Goal: Task Accomplishment & Management: Use online tool/utility

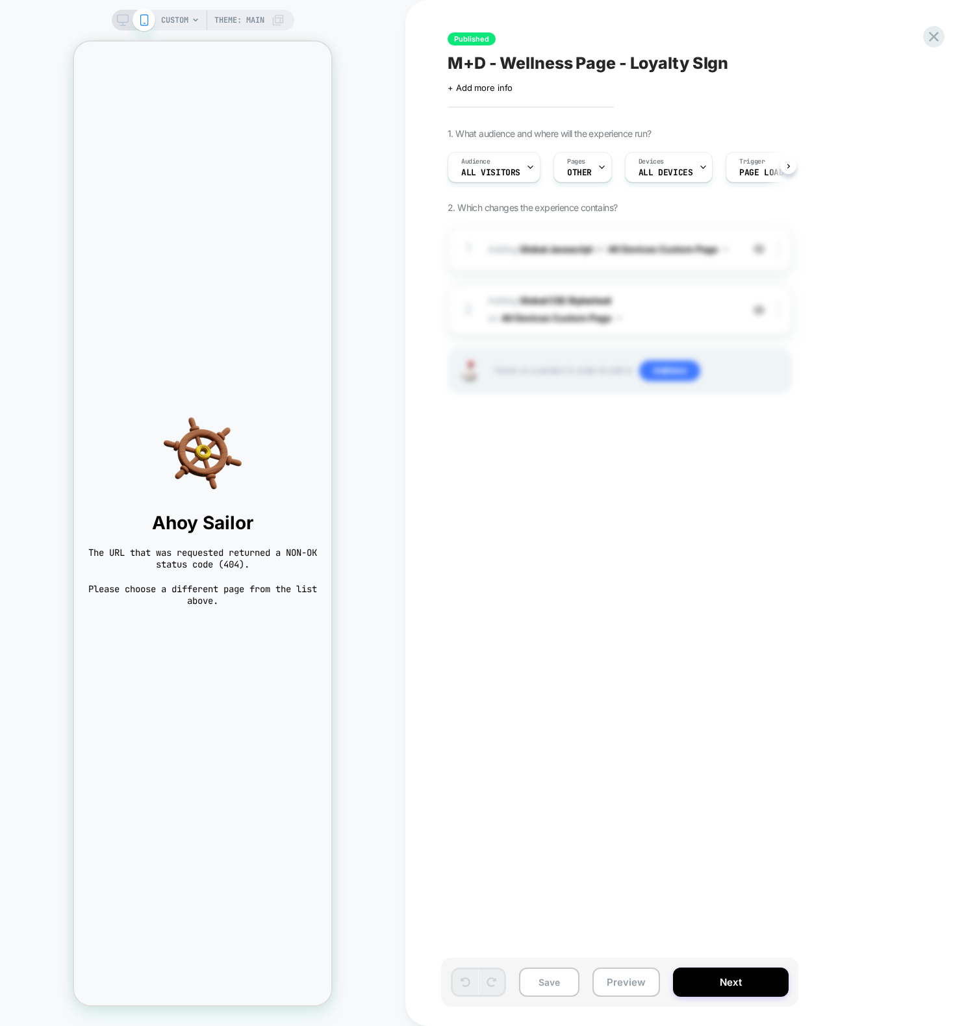
scroll to position [0, 1]
click at [394, 268] on div "CUSTOM Theme: MAIN" at bounding box center [202, 513] width 405 height 1000
click at [577, 165] on span "Pages" at bounding box center [575, 161] width 18 height 9
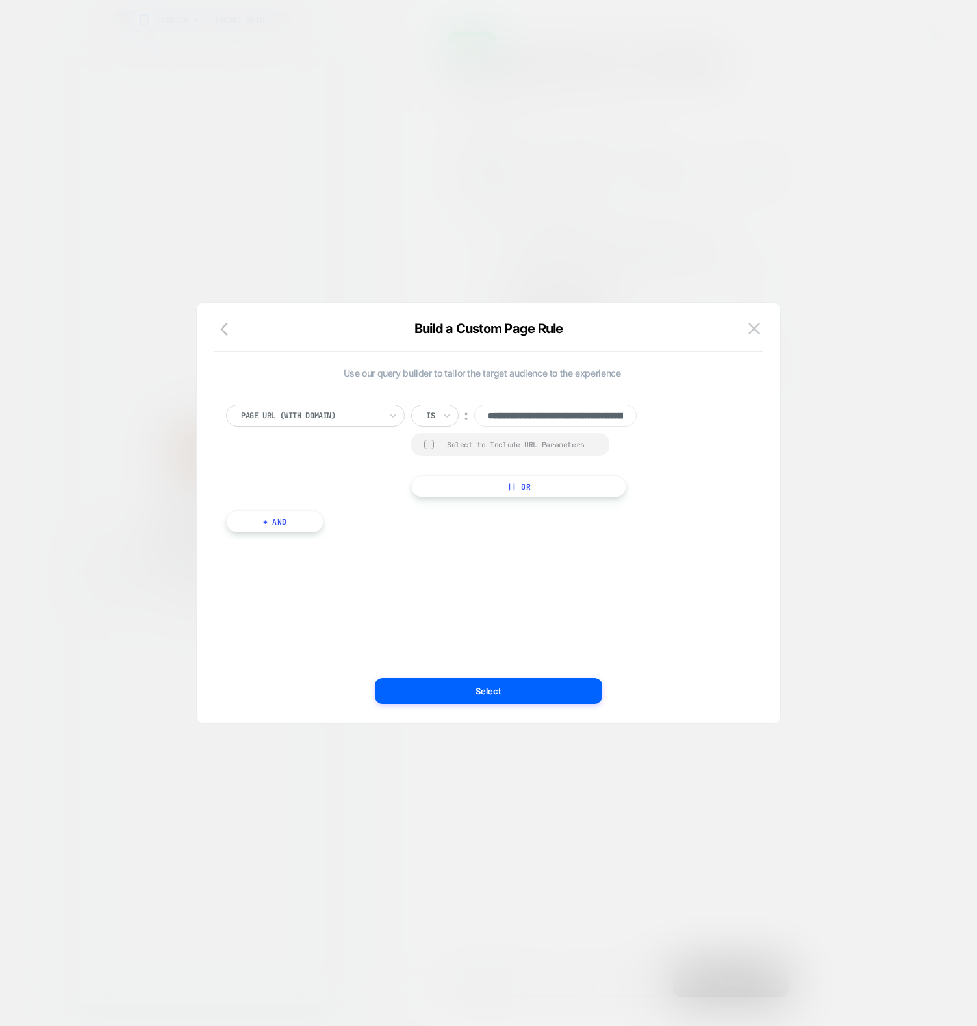
scroll to position [0, 105]
click at [549, 422] on input "**********" at bounding box center [555, 416] width 162 height 22
click at [734, 250] on div at bounding box center [488, 513] width 977 height 1026
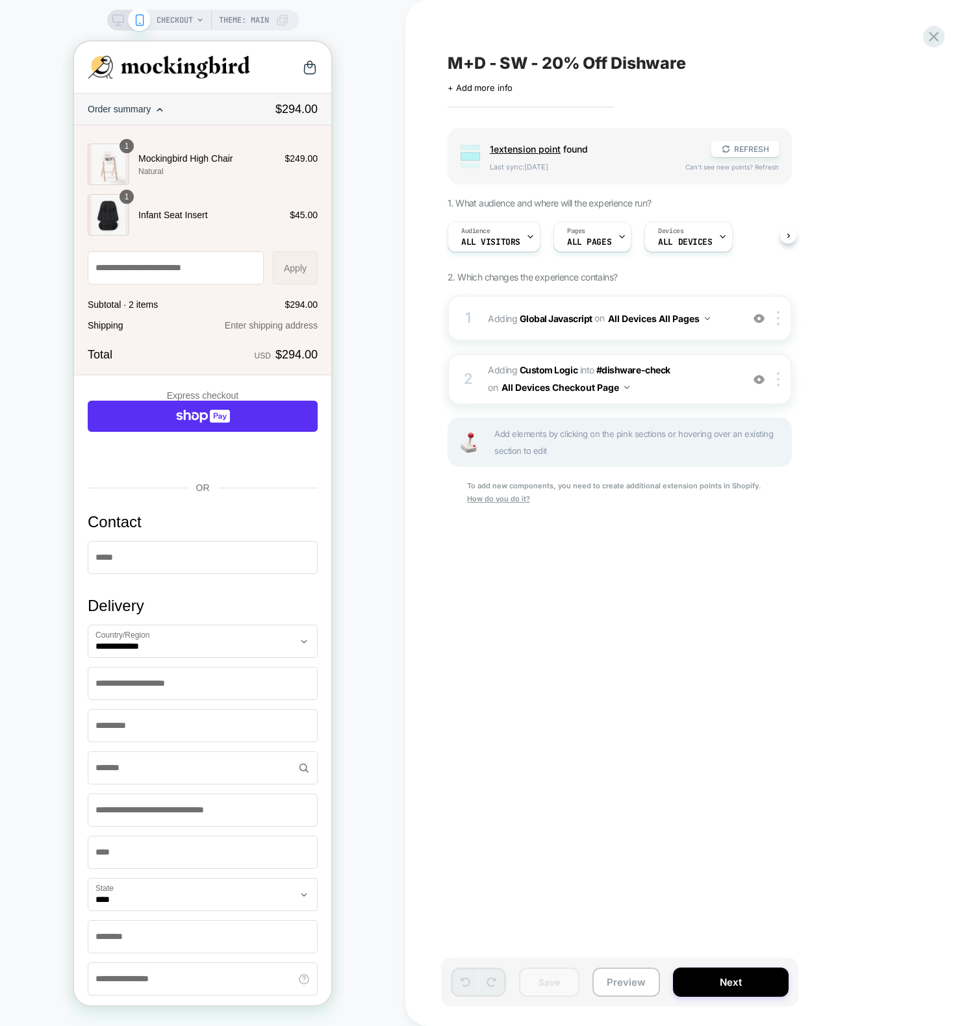
scroll to position [0, 1]
click at [380, 230] on div "CHECKOUT Theme: MAIN" at bounding box center [202, 513] width 405 height 1000
click at [498, 325] on span "Adding Global Javascript on All Devices All Pages" at bounding box center [611, 318] width 247 height 19
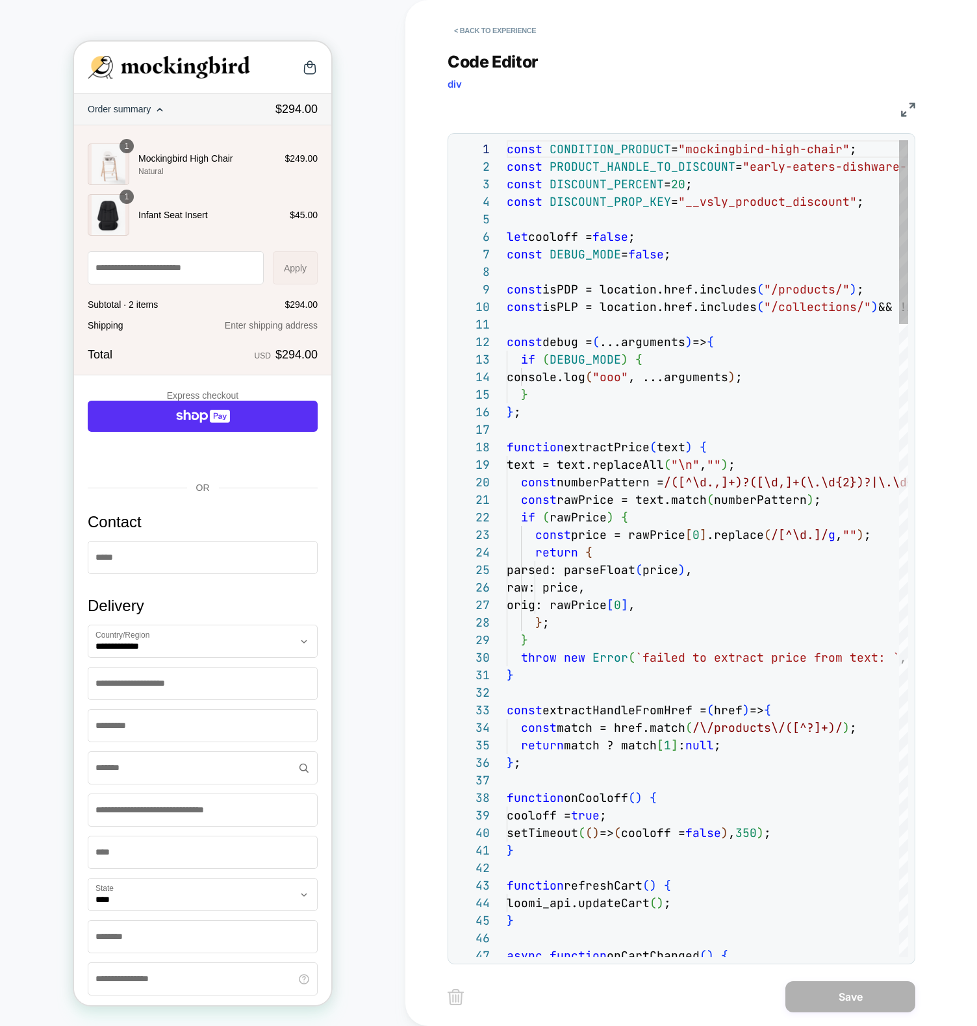
scroll to position [175, 0]
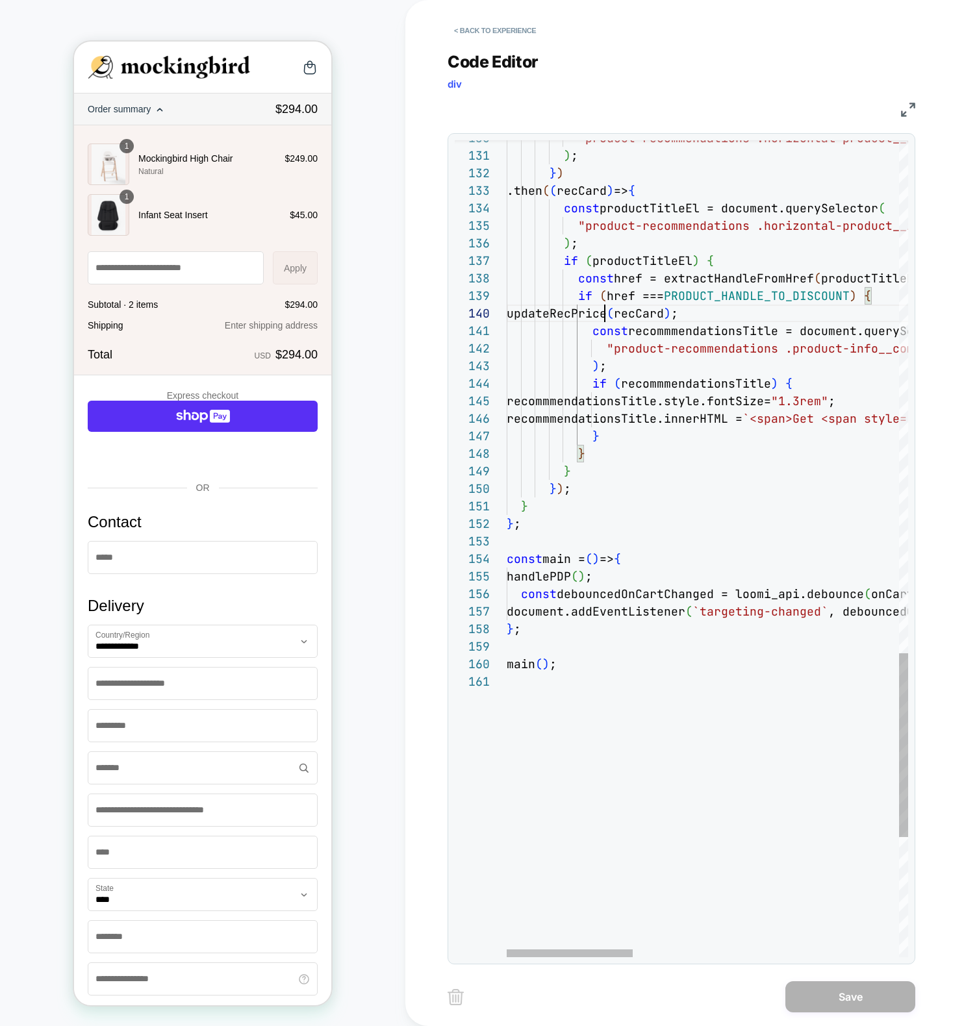
scroll to position [158, 98]
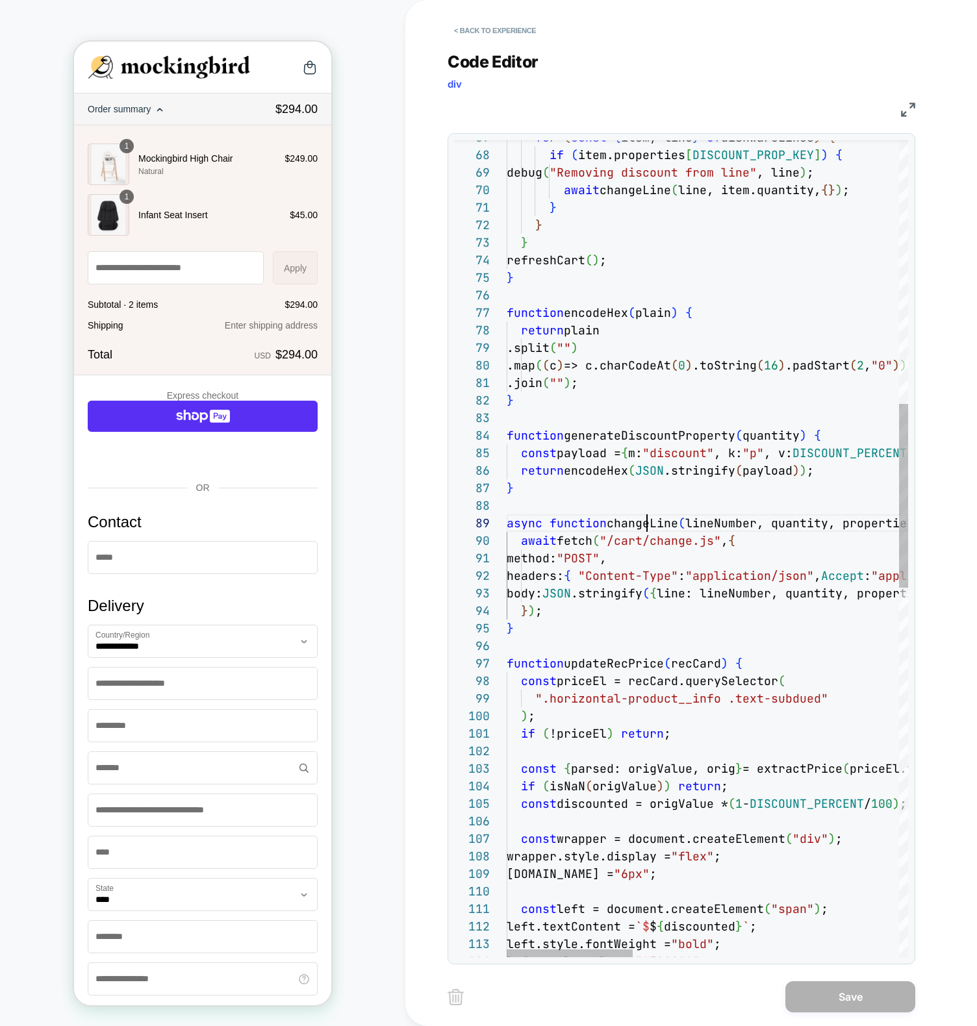
scroll to position [140, 140]
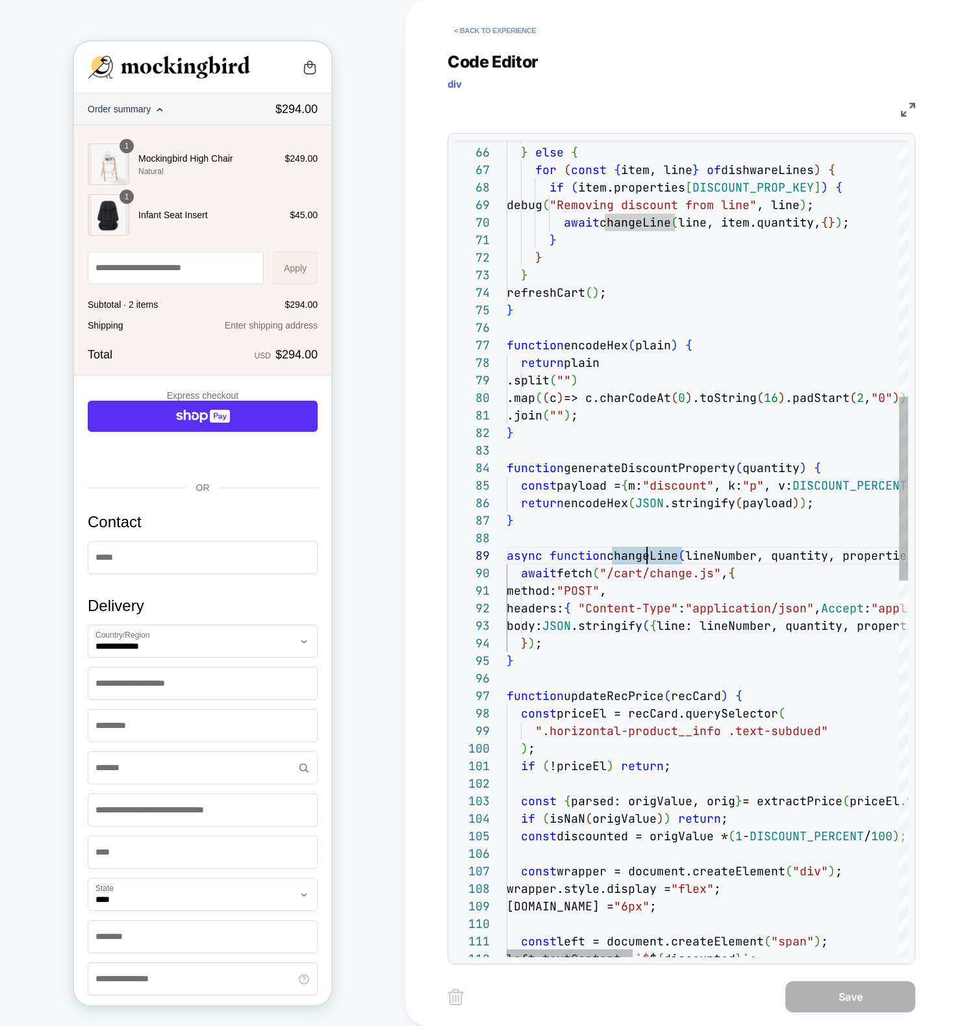
type textarea "**********"
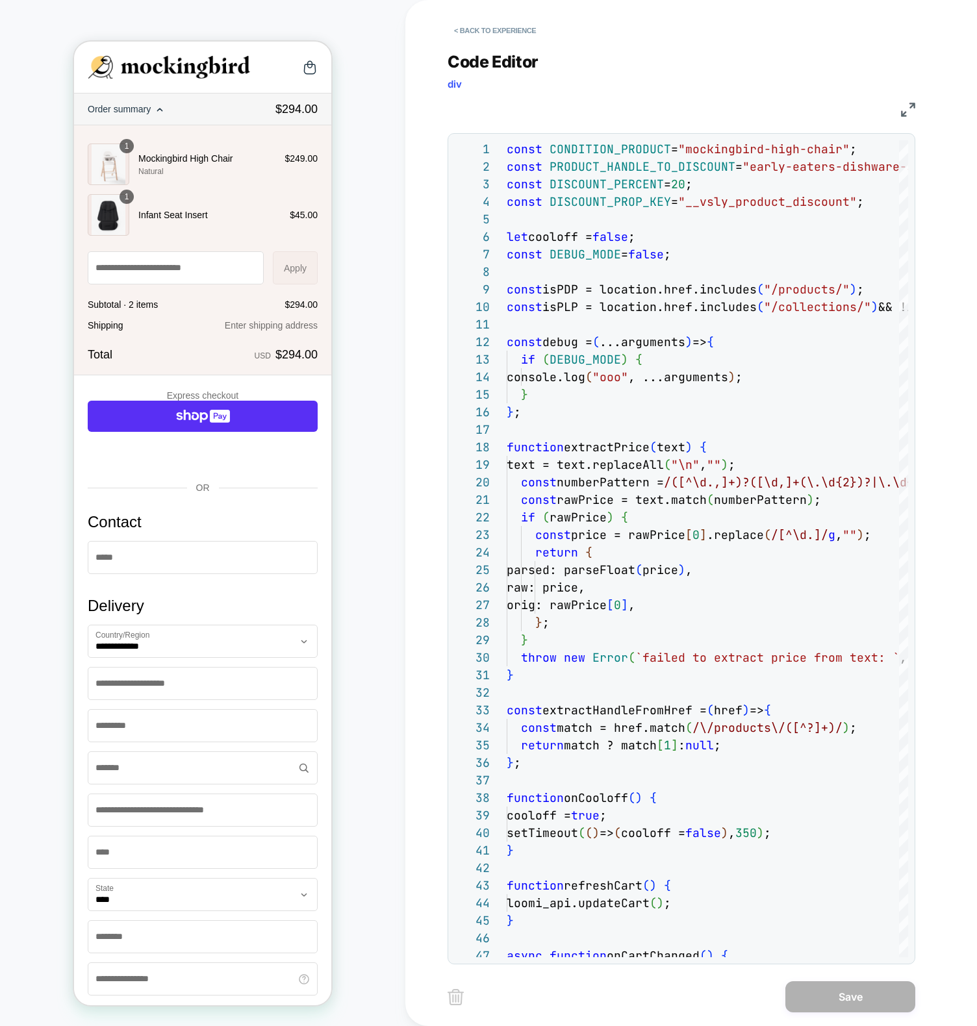
click at [488, 47] on div "Code Editor div JS 38 39 40 41 42 43 44 45 46 47 25 26 27 28 29 30 31 32 33 34 …" at bounding box center [681, 500] width 468 height 929
click at [490, 28] on button "< Back to experience" at bounding box center [494, 30] width 95 height 21
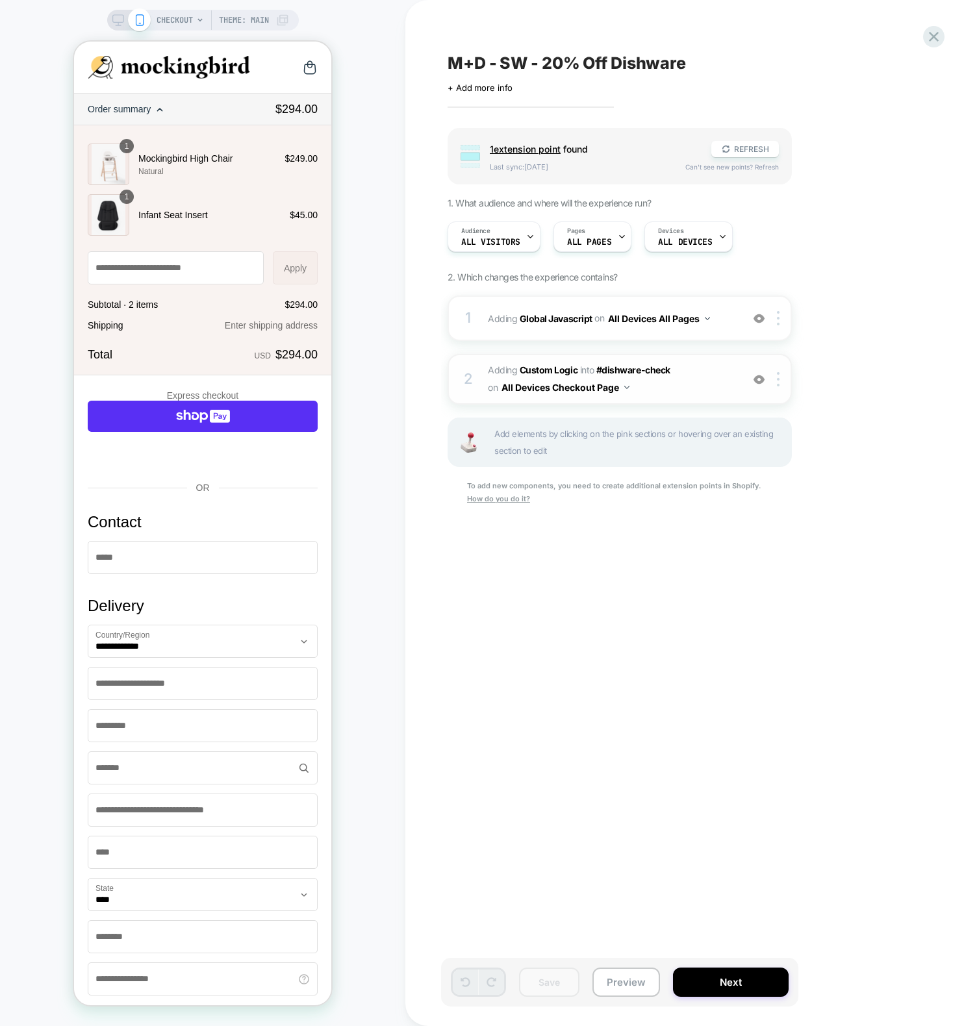
scroll to position [0, 1]
click at [618, 986] on button "Preview" at bounding box center [626, 982] width 68 height 29
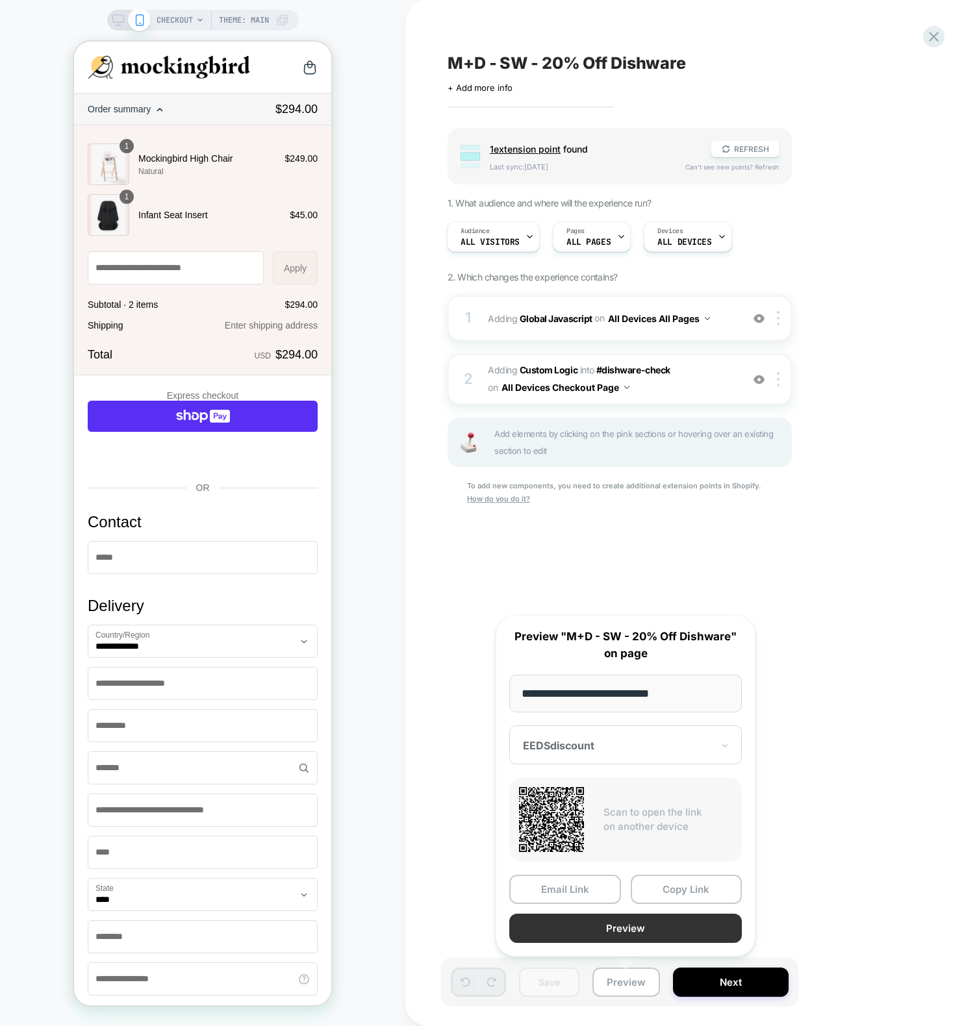
click at [610, 938] on button "Preview" at bounding box center [625, 928] width 232 height 29
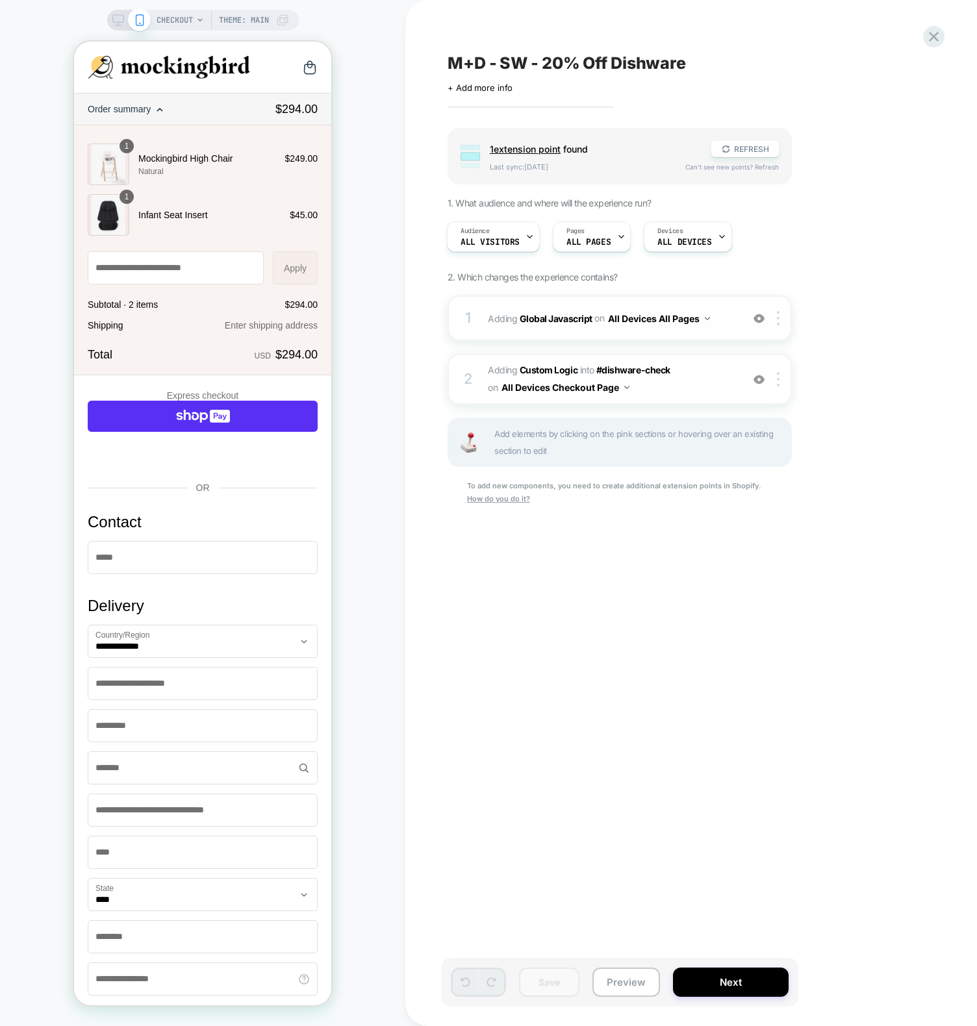
click at [458, 307] on div "1 Adding Global Javascript on All Devices All Pages Add Before Add After Target…" at bounding box center [619, 317] width 344 height 45
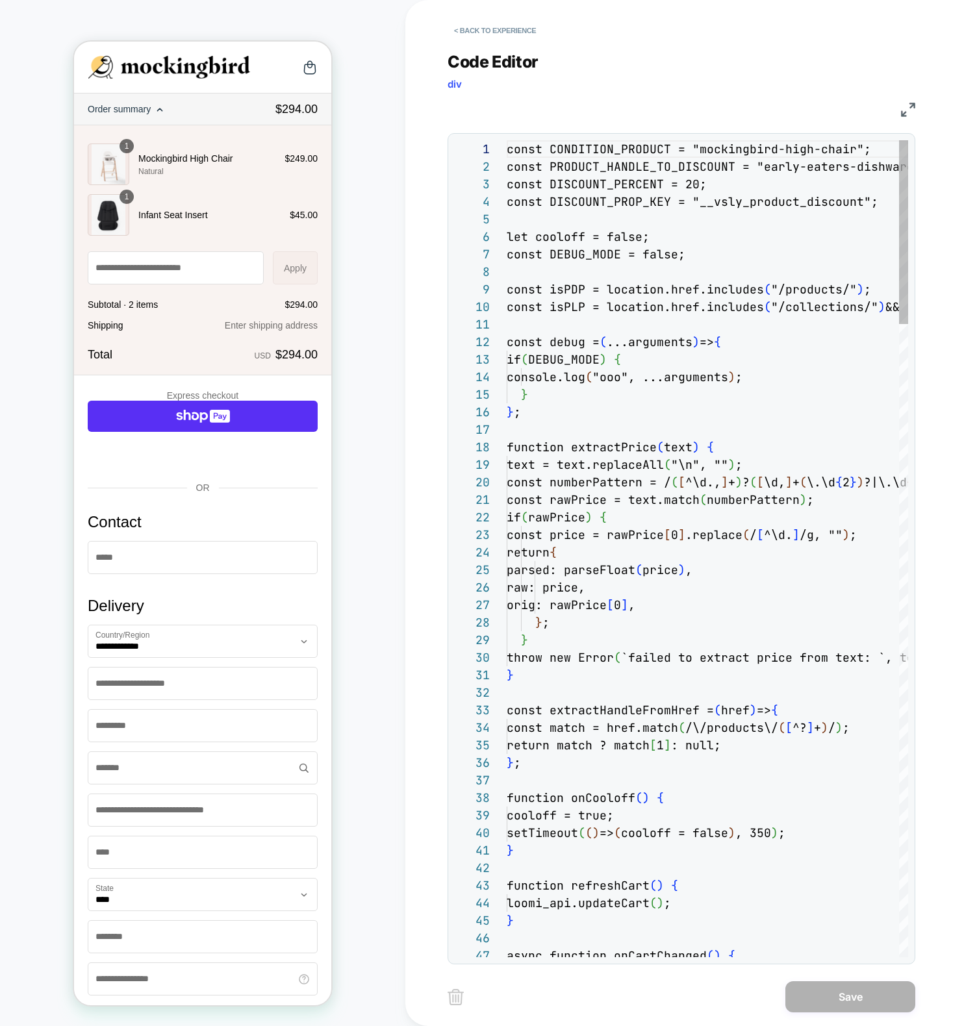
scroll to position [175, 0]
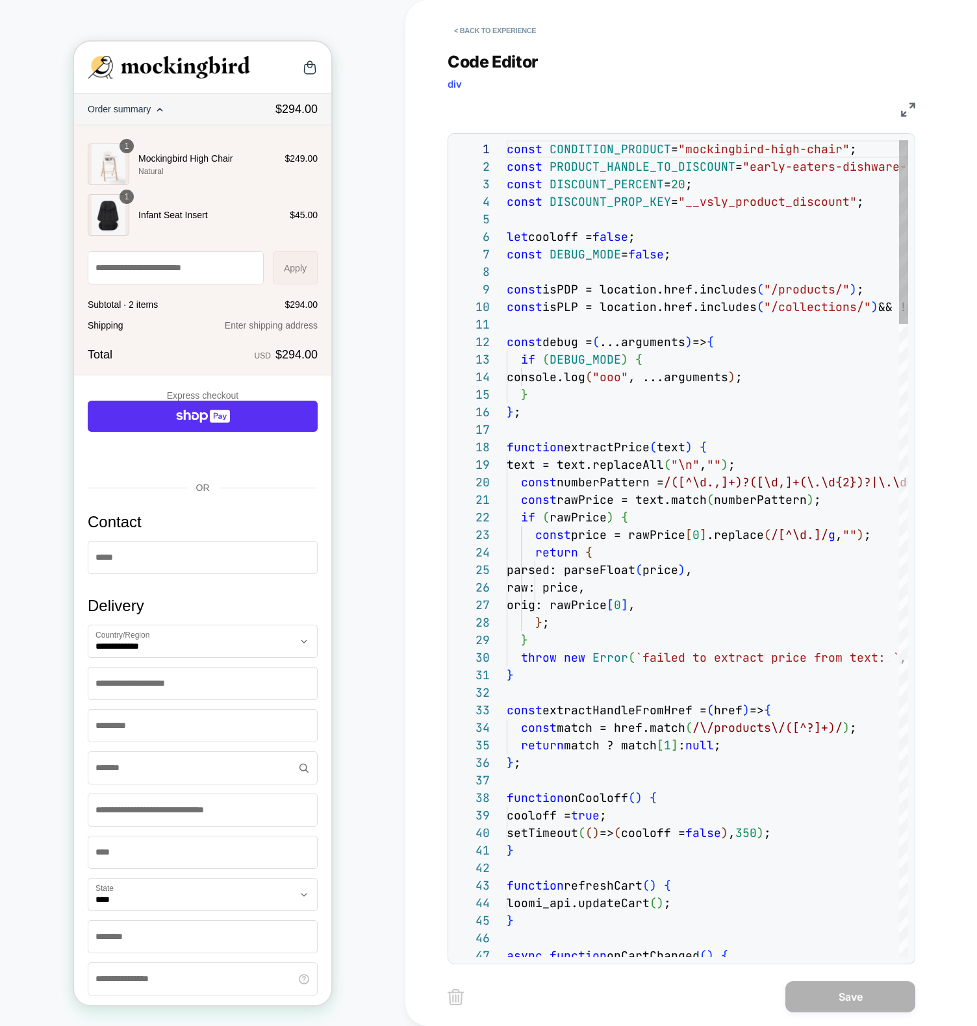
type textarea "**********"
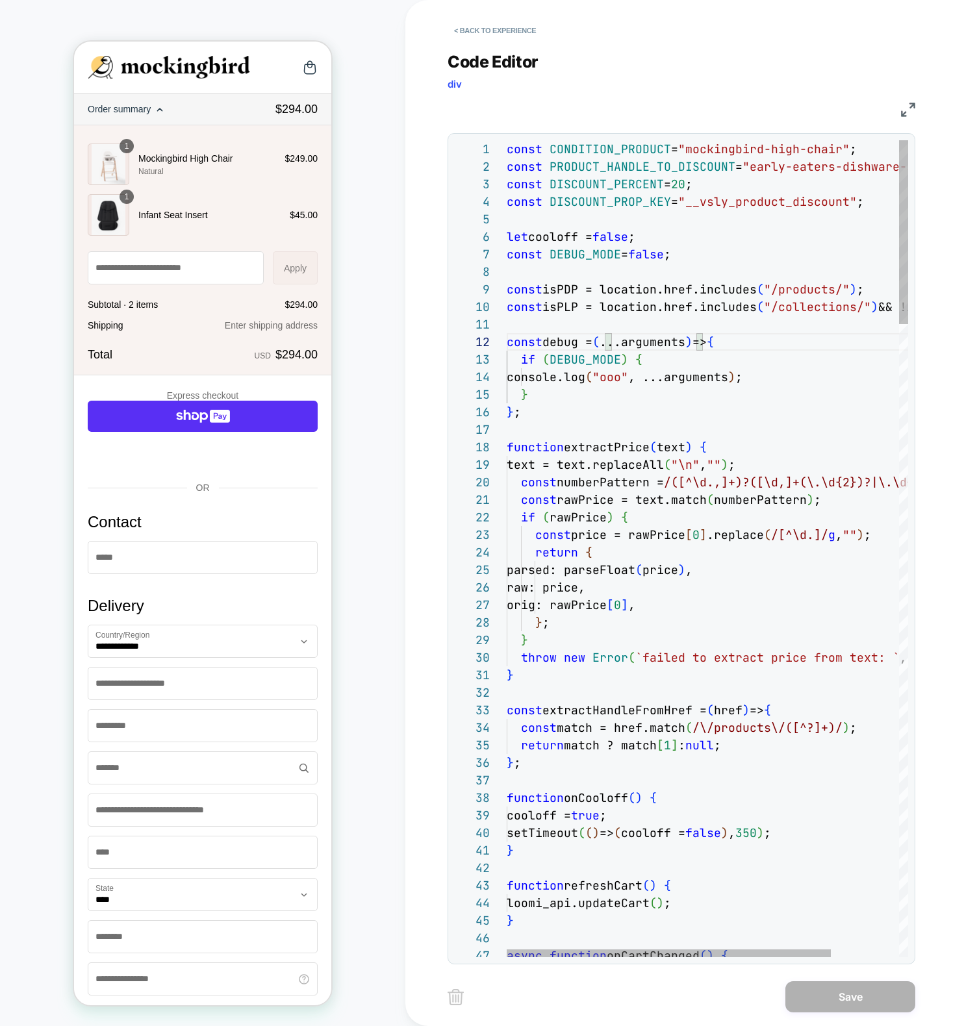
scroll to position [53, 238]
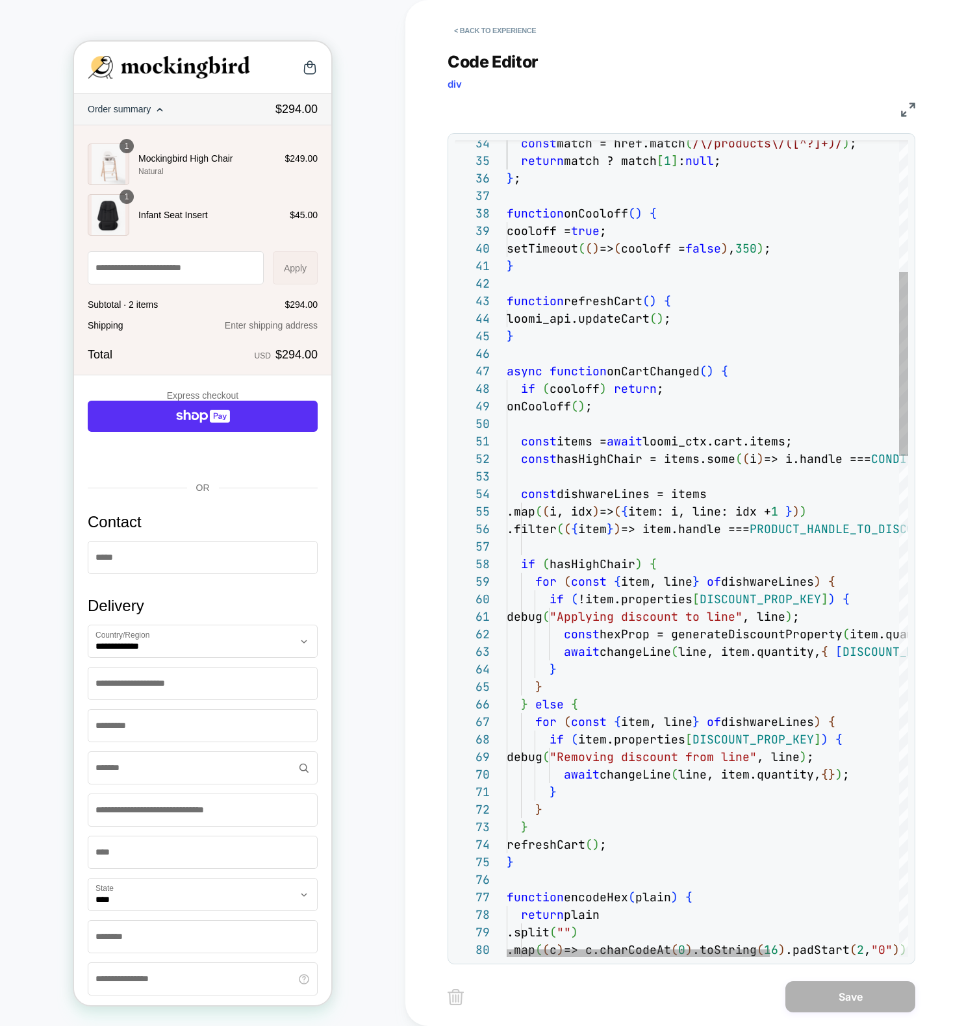
scroll to position [105, 223]
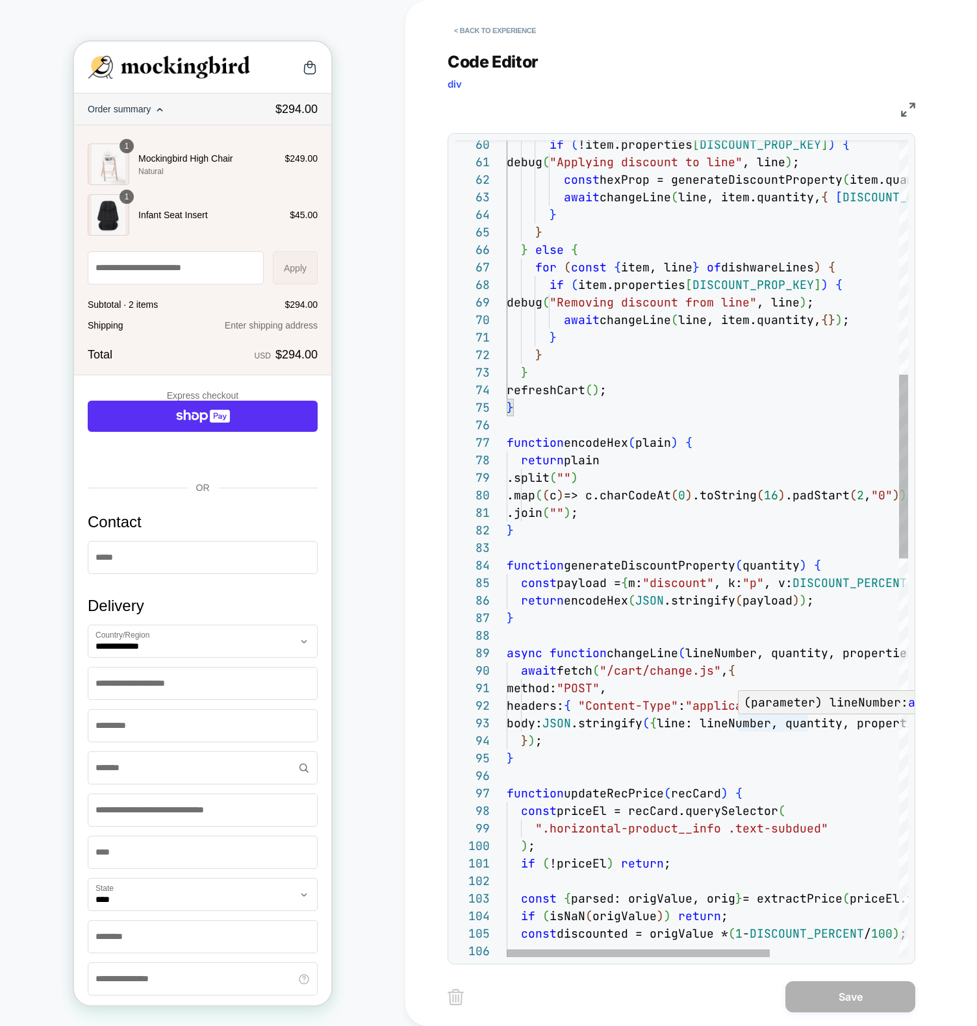
type textarea "**********"
click at [741, 715] on div "if ( !item.properties [ DISCOUNT_PROP_KEY ] ) { debug ( "Applying discount to l…" at bounding box center [806, 912] width 598 height 3622
type textarea "*"
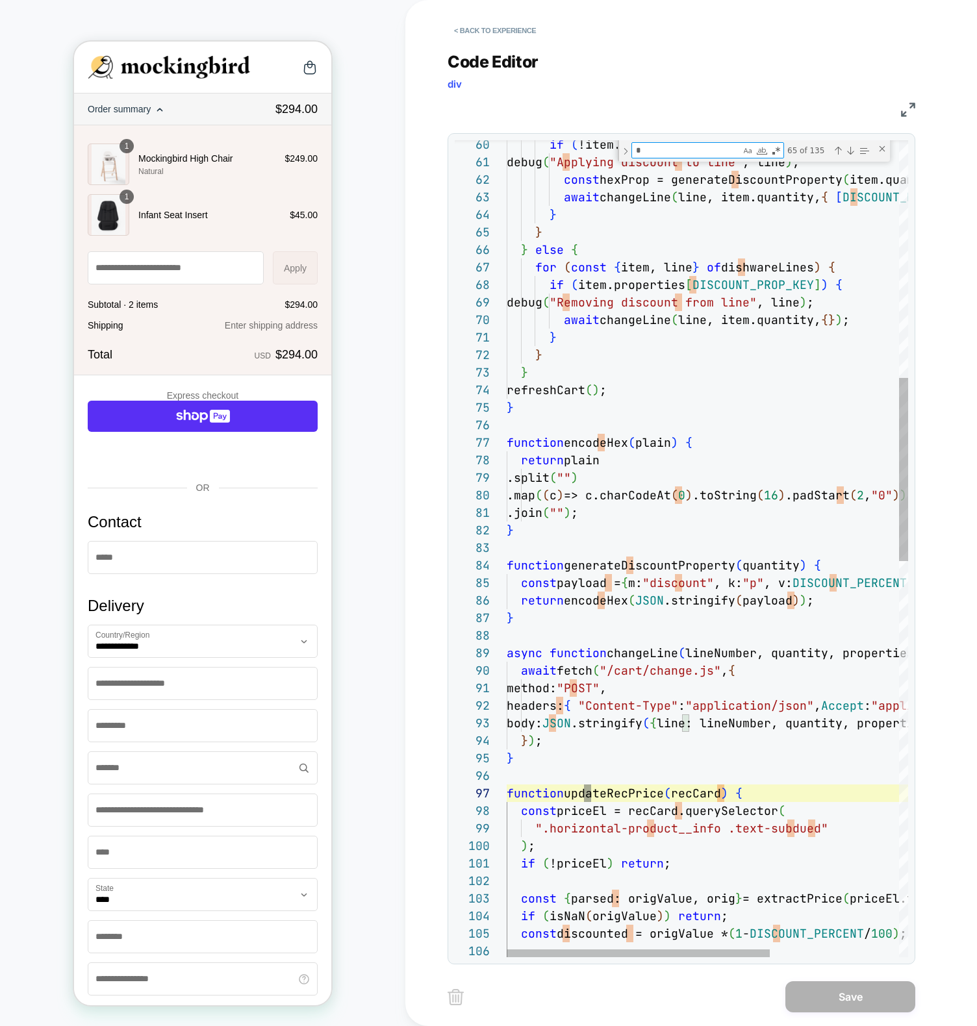
type textarea "**********"
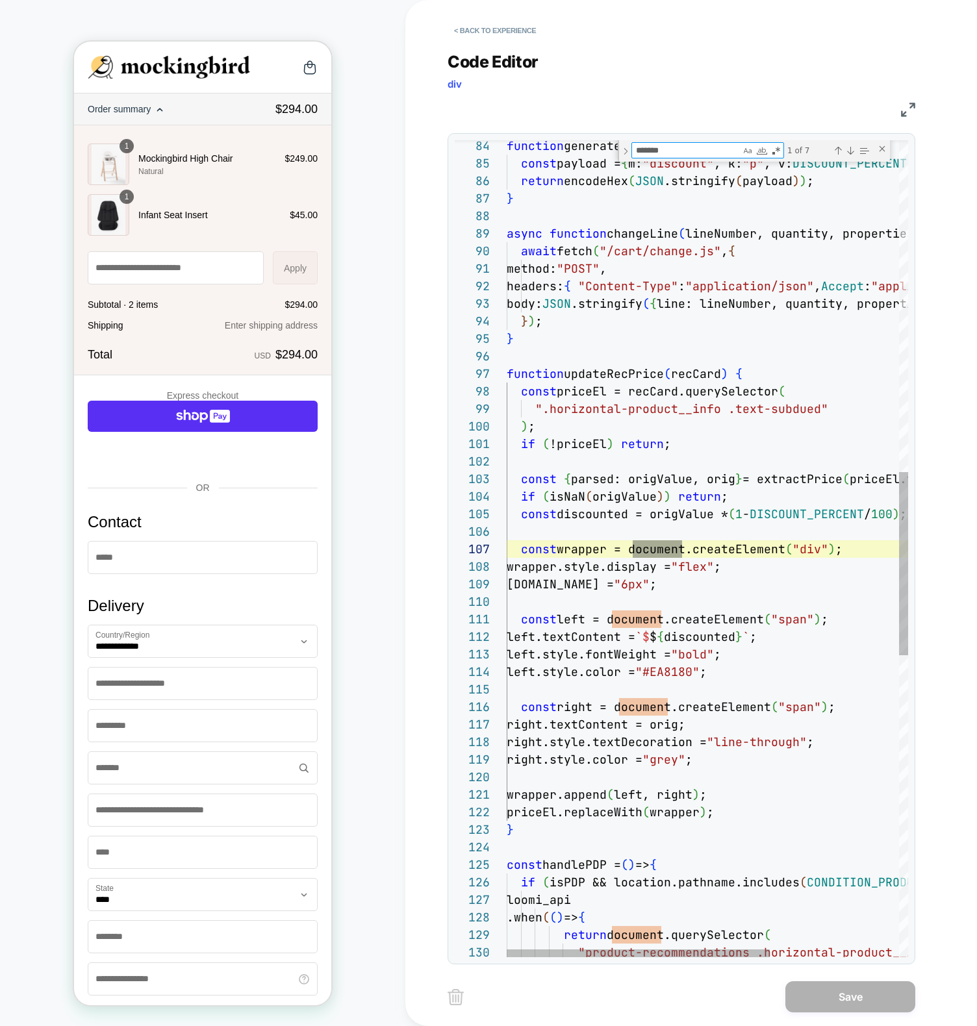
type textarea "********"
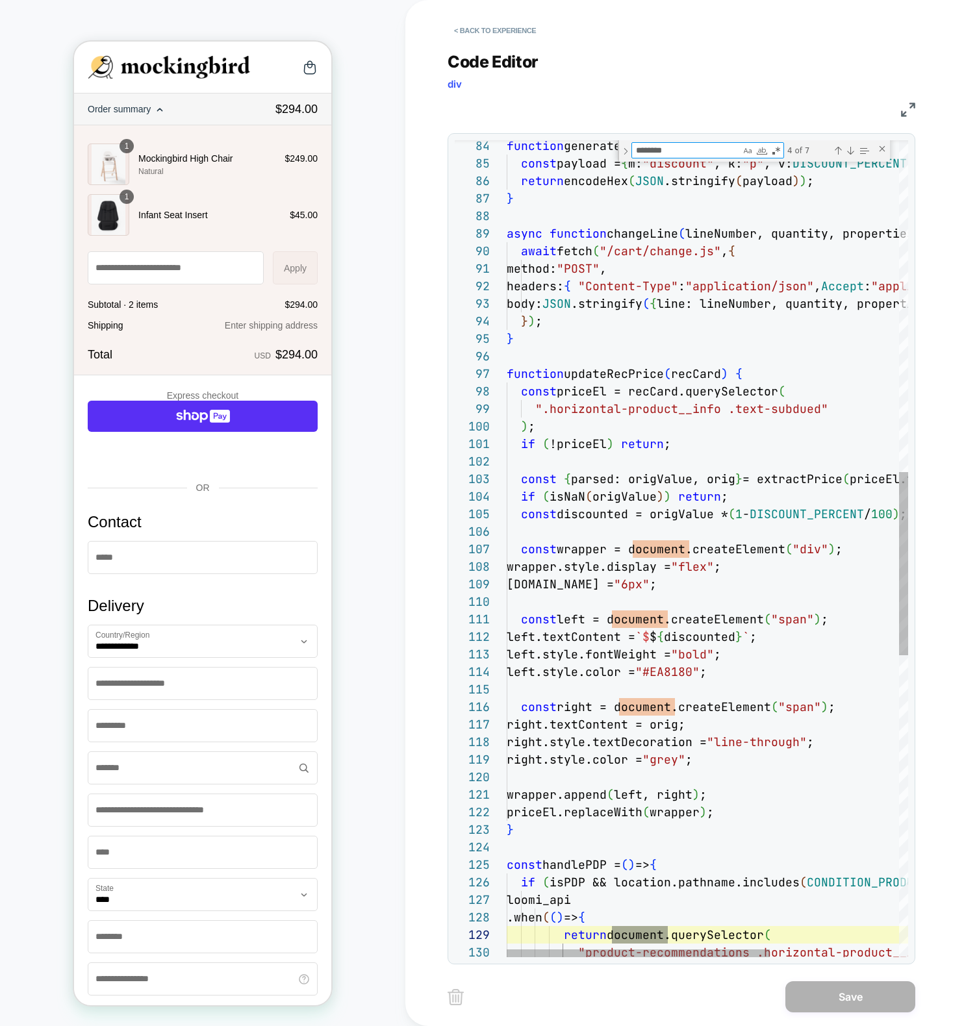
scroll to position [175, 161]
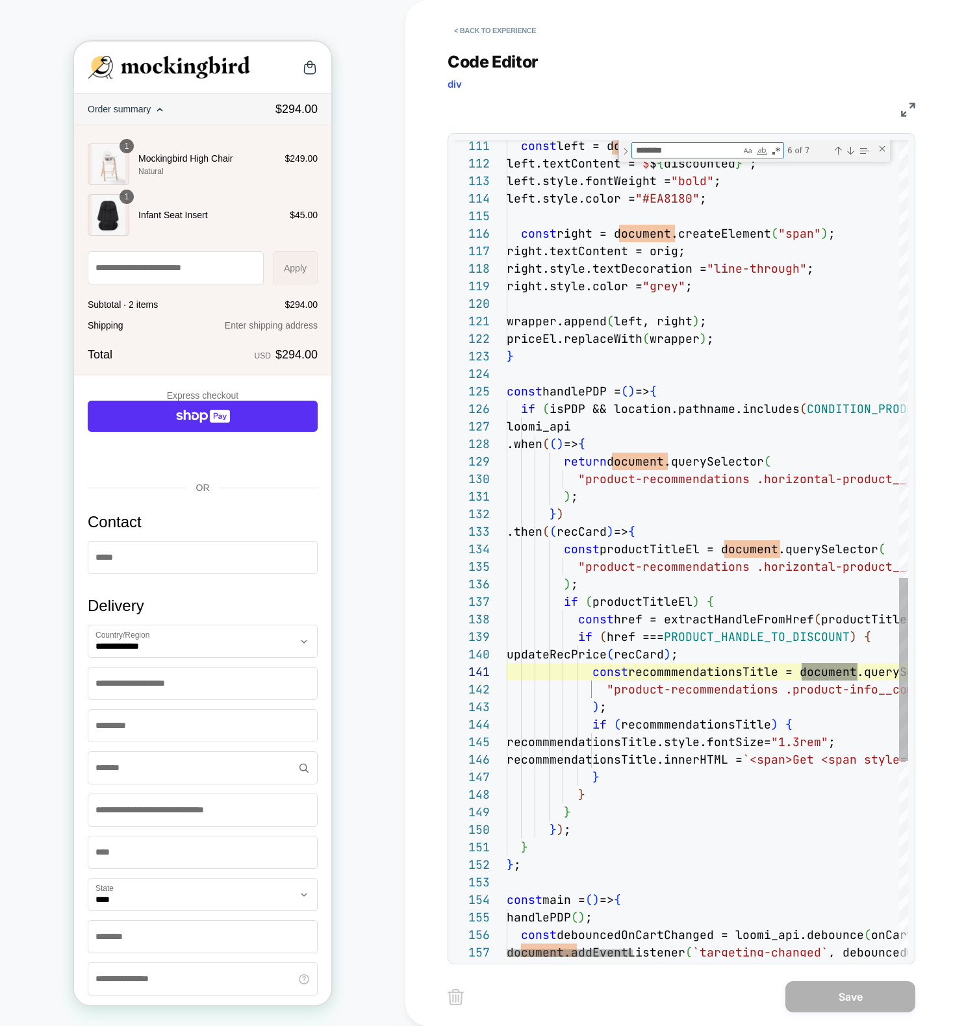
type textarea "**********"
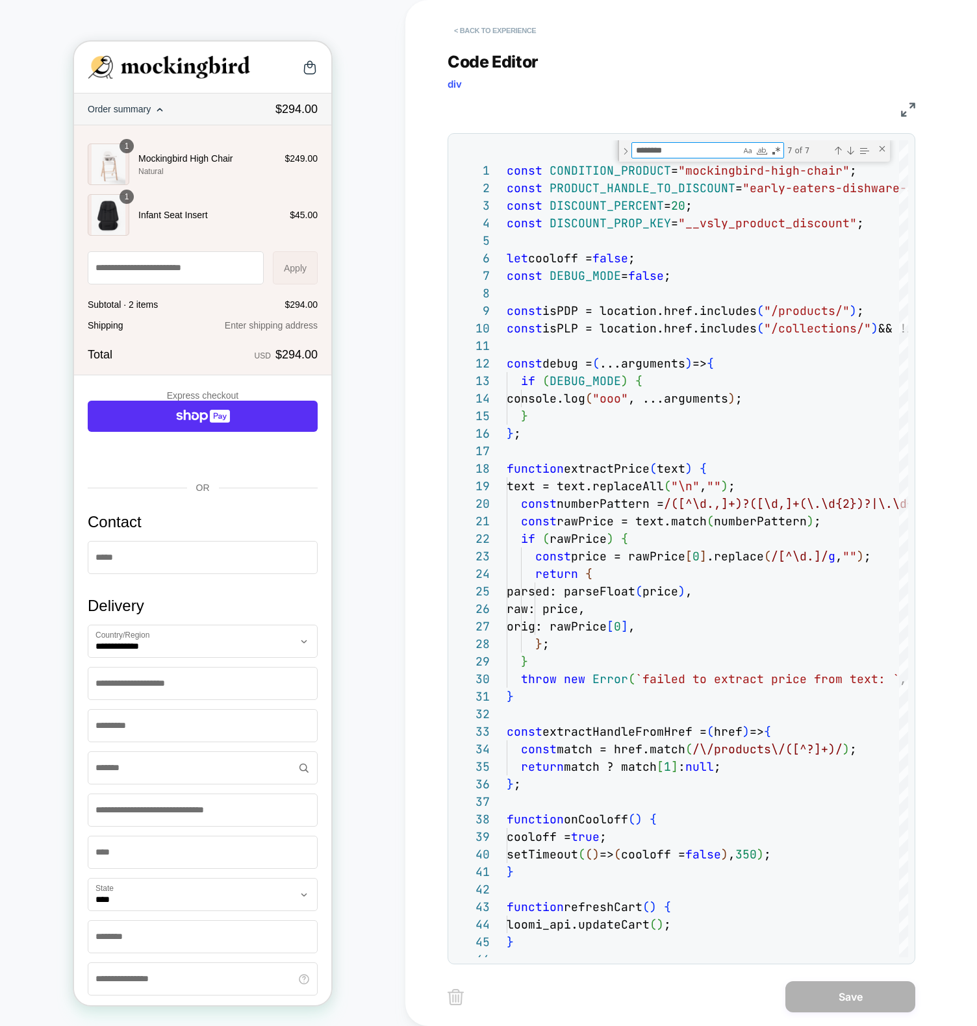
type textarea "********"
click at [503, 24] on button "< Back to experience" at bounding box center [494, 30] width 95 height 21
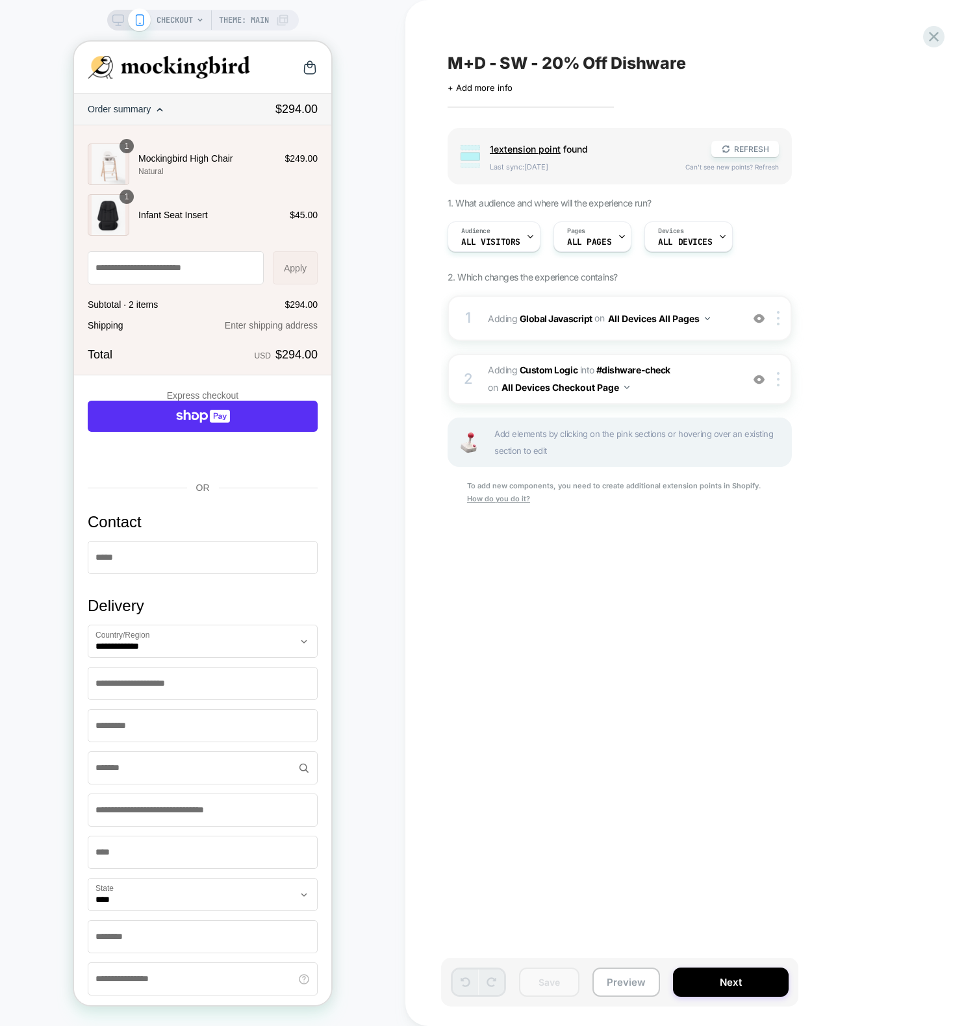
scroll to position [0, 1]
click at [868, 260] on div "Group 1 extension point found REFRESH Last sync: 4d ago Can't see new points? R…" at bounding box center [684, 333] width 474 height 410
click at [620, 985] on button "Preview" at bounding box center [626, 982] width 68 height 29
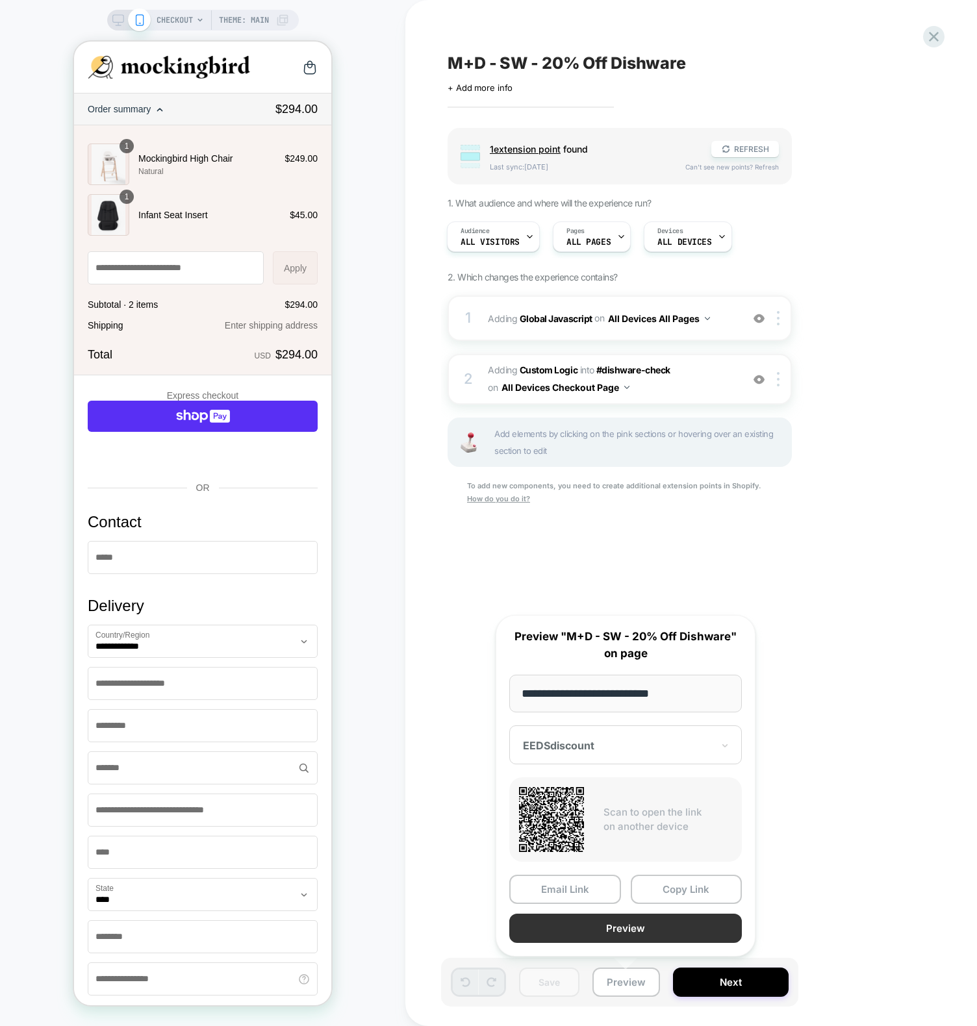
click at [612, 929] on button "Preview" at bounding box center [625, 928] width 232 height 29
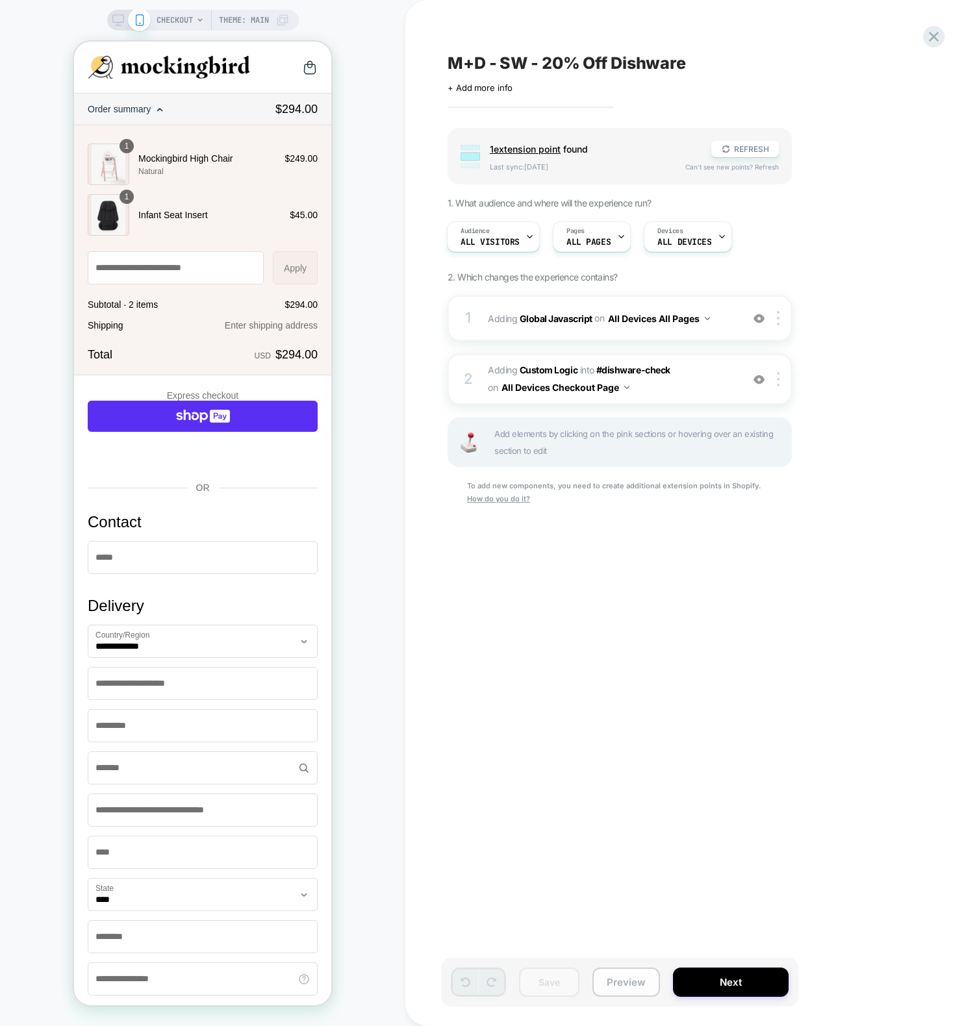
click at [622, 984] on button "Preview" at bounding box center [626, 982] width 68 height 29
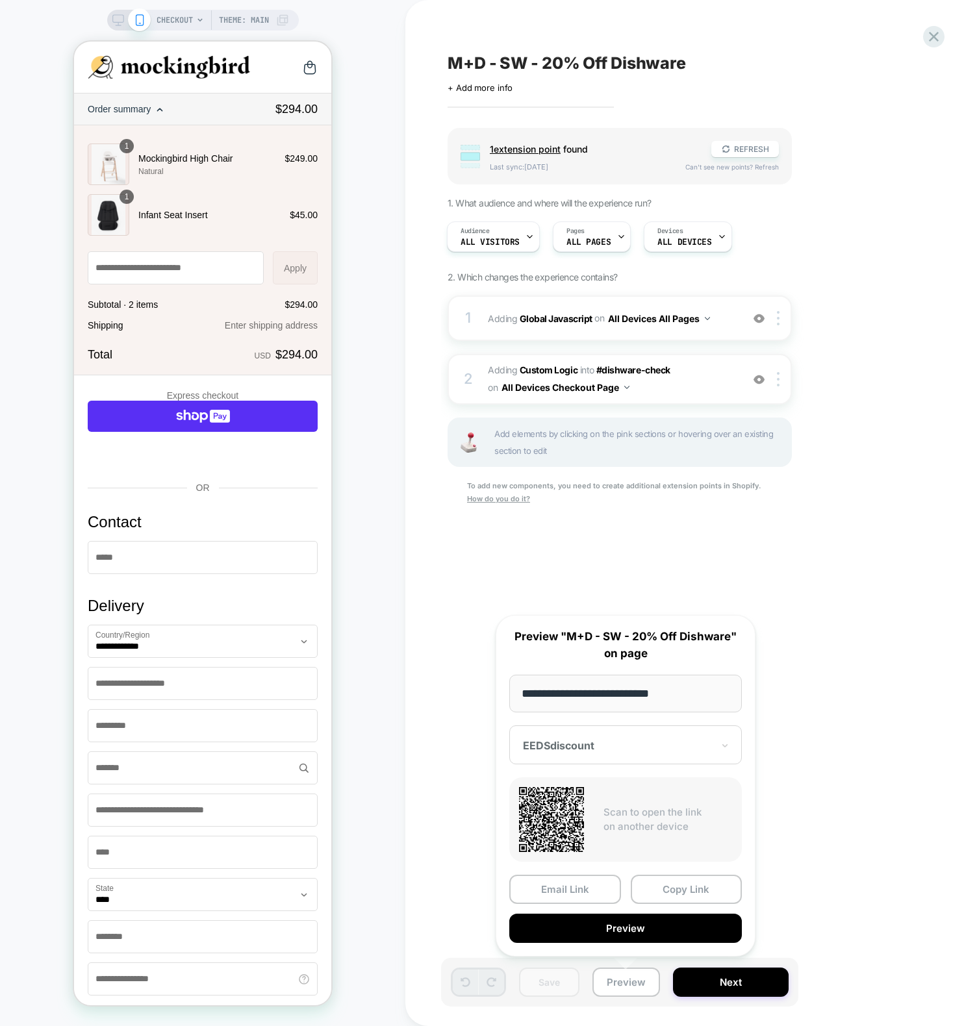
click at [589, 753] on div "EEDSdiscount" at bounding box center [625, 744] width 232 height 39
click at [433, 692] on div "M+D - SW - 20% Off Dishware Click to edit experience details + Add more info Gr…" at bounding box center [690, 513] width 571 height 1026
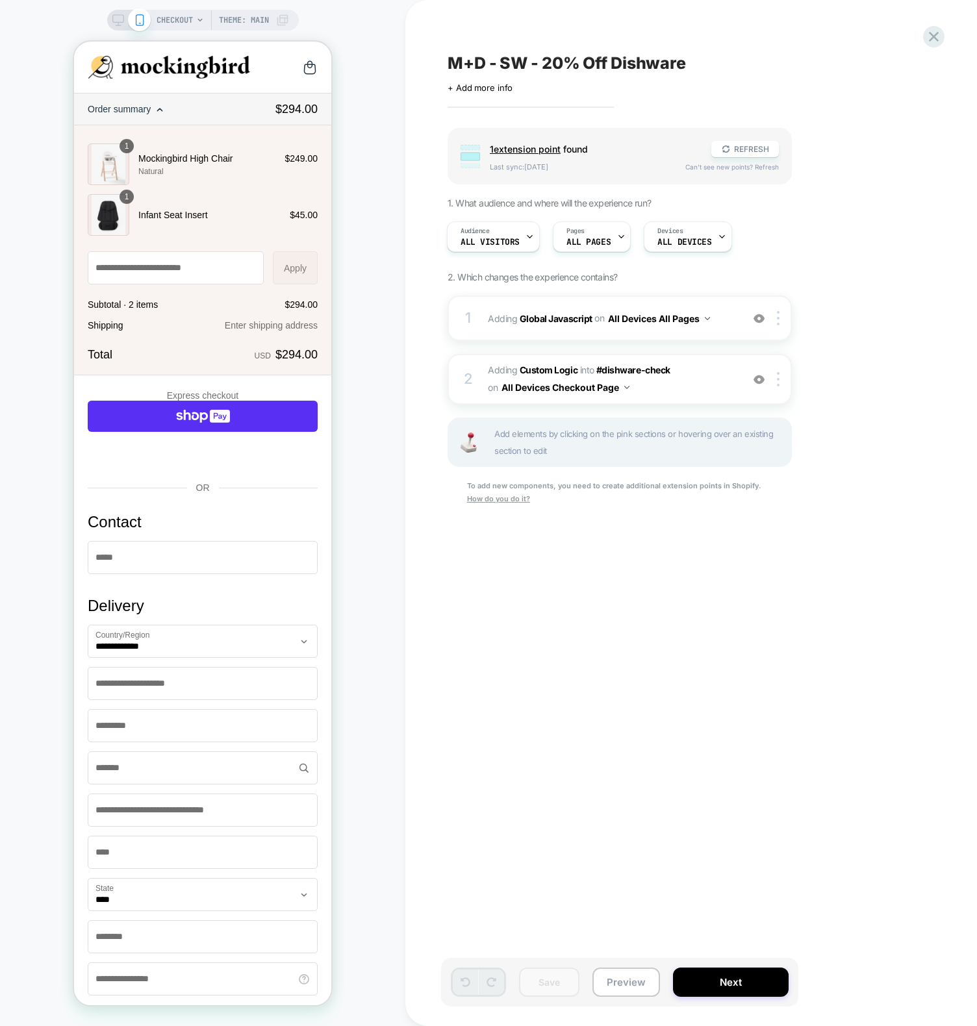
click at [418, 420] on div "M+D - SW - 20% Off Dishware Click to edit experience details + Add more info Gr…" at bounding box center [690, 513] width 571 height 1026
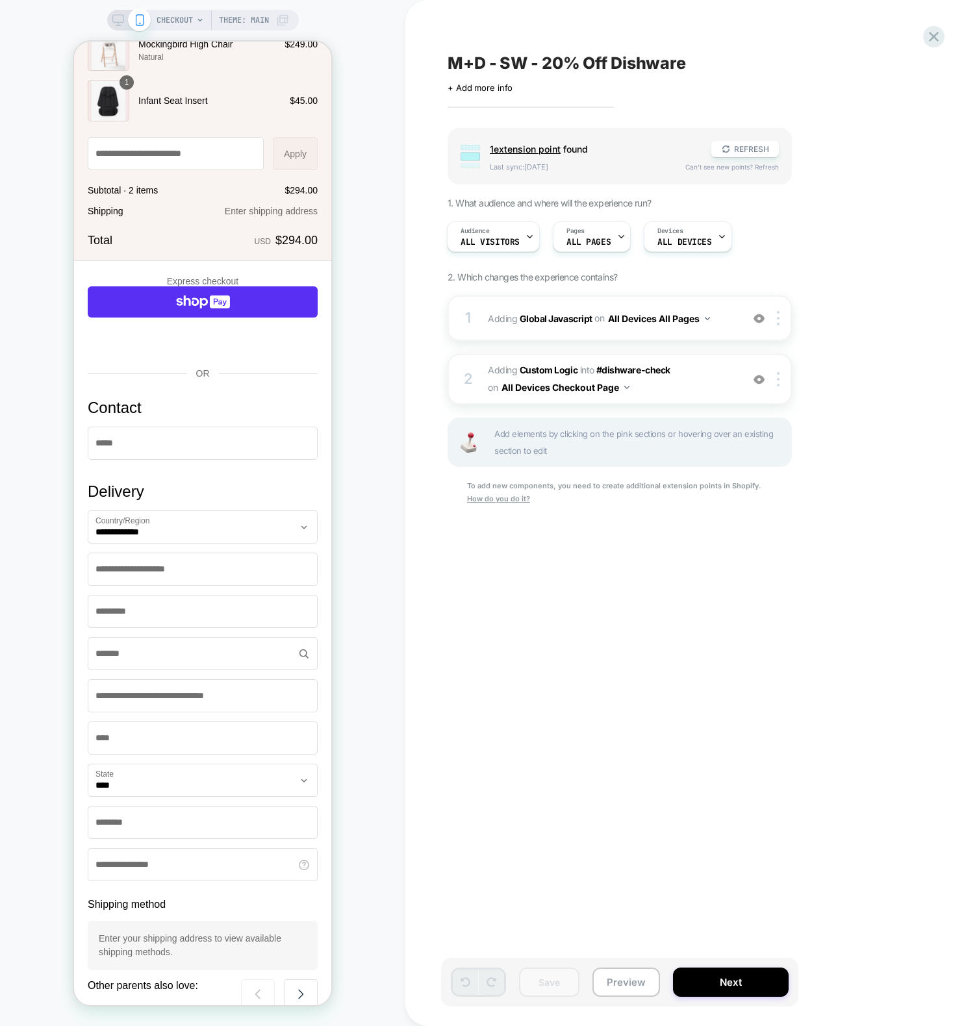
scroll to position [0, 0]
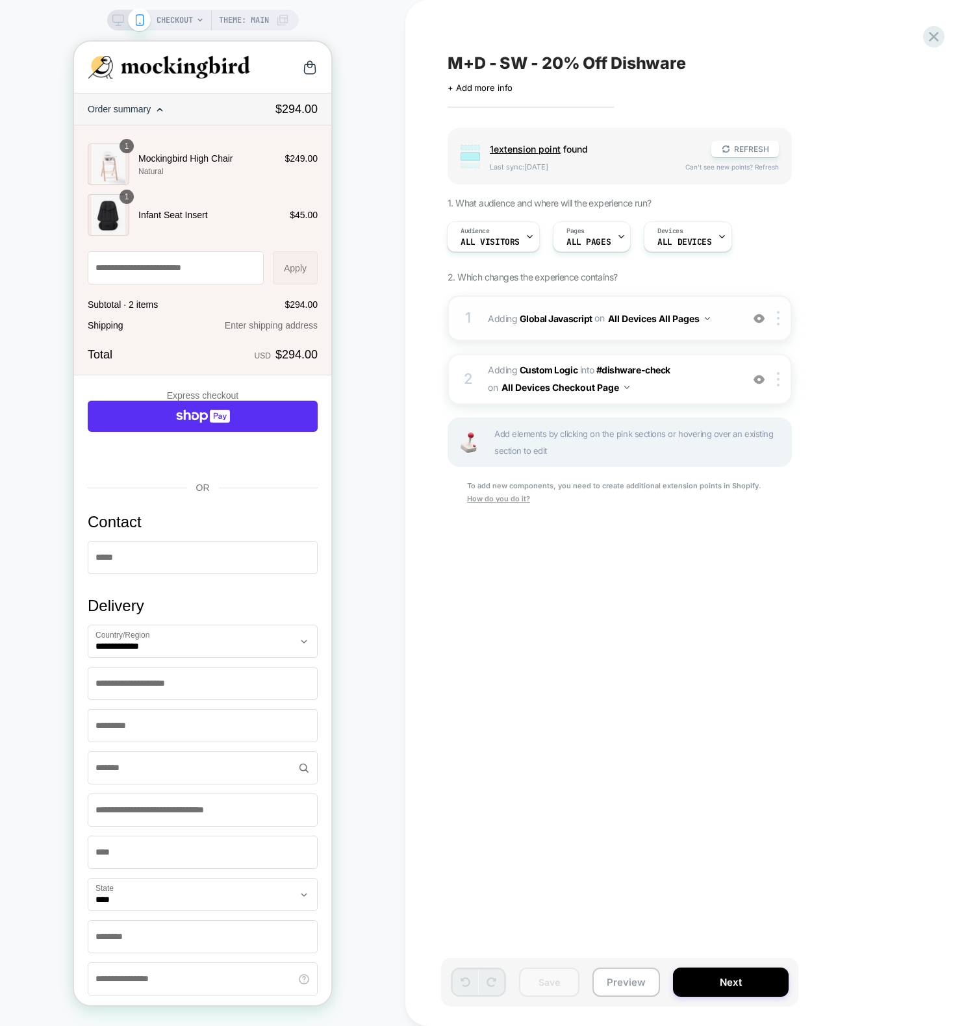
click at [514, 315] on span "Adding Global Javascript on All Devices All Pages" at bounding box center [611, 318] width 247 height 19
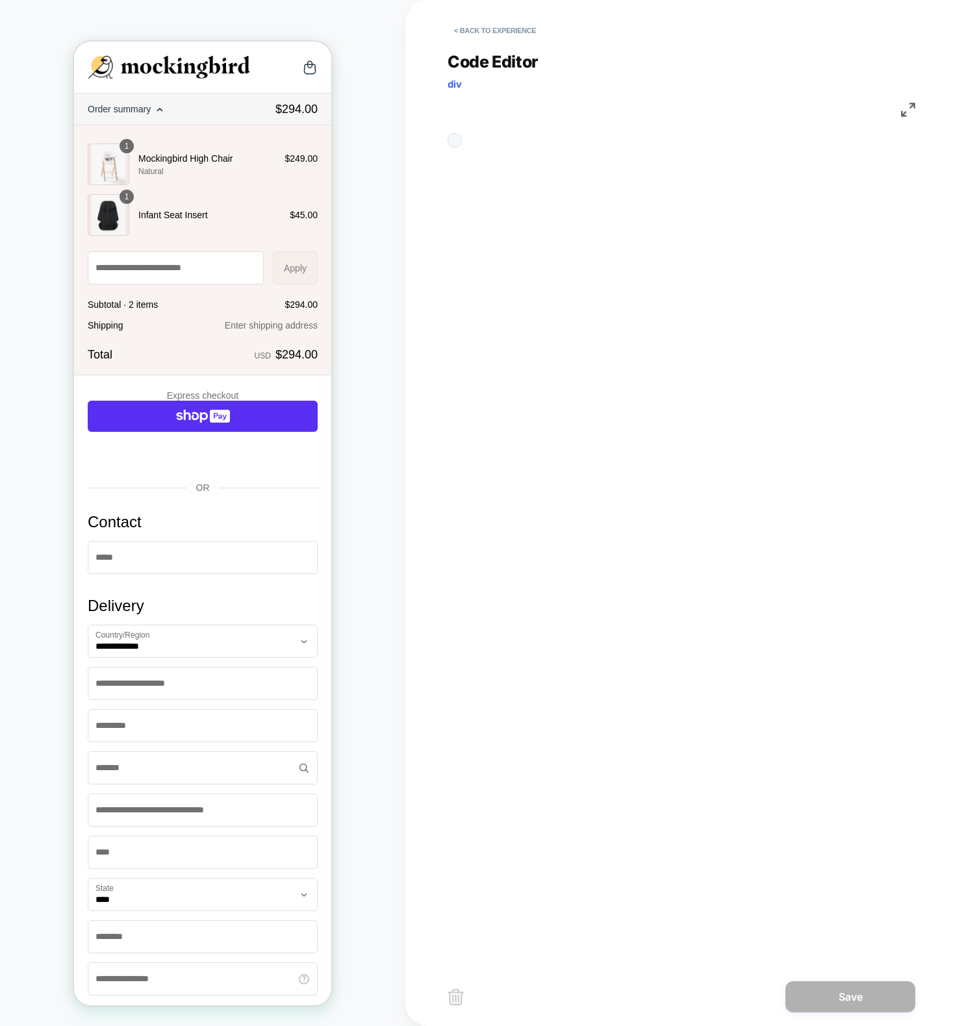
scroll to position [175, 0]
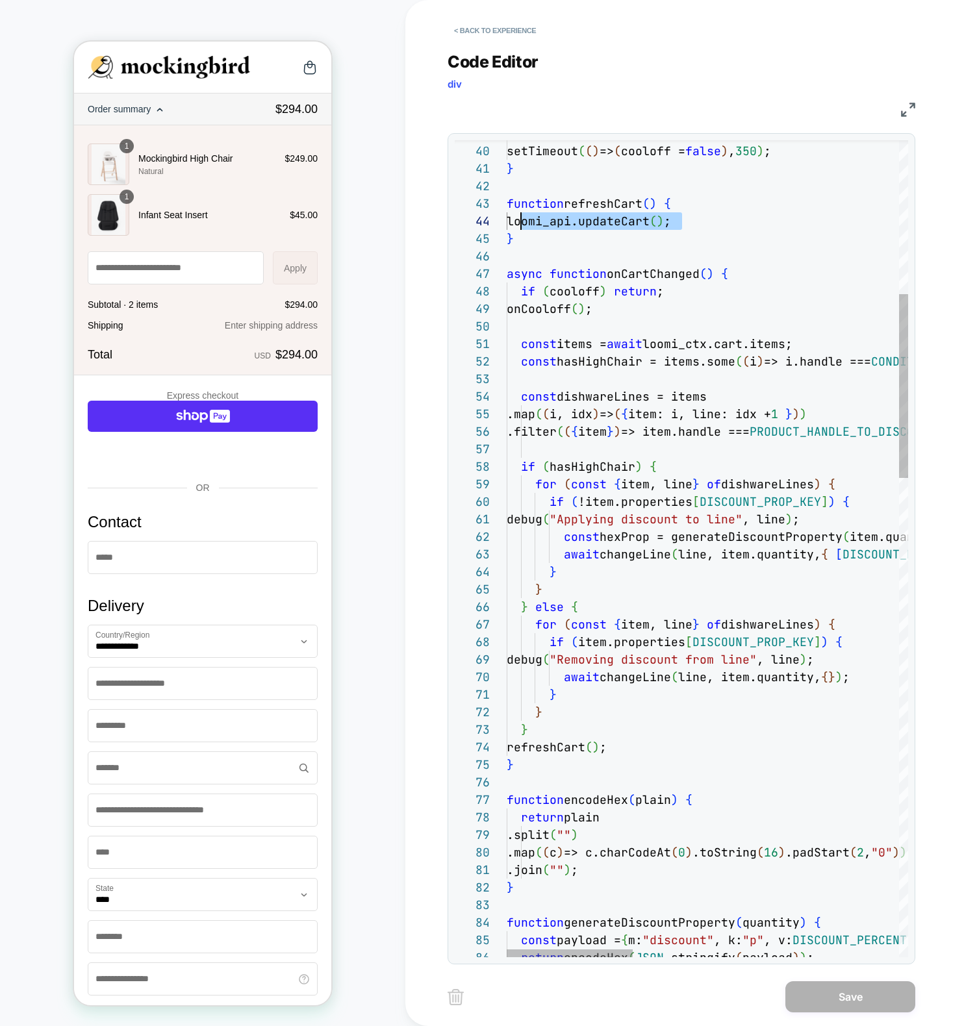
scroll to position [53, 14]
drag, startPoint x: 681, startPoint y: 219, endPoint x: 520, endPoint y: 222, distance: 160.4
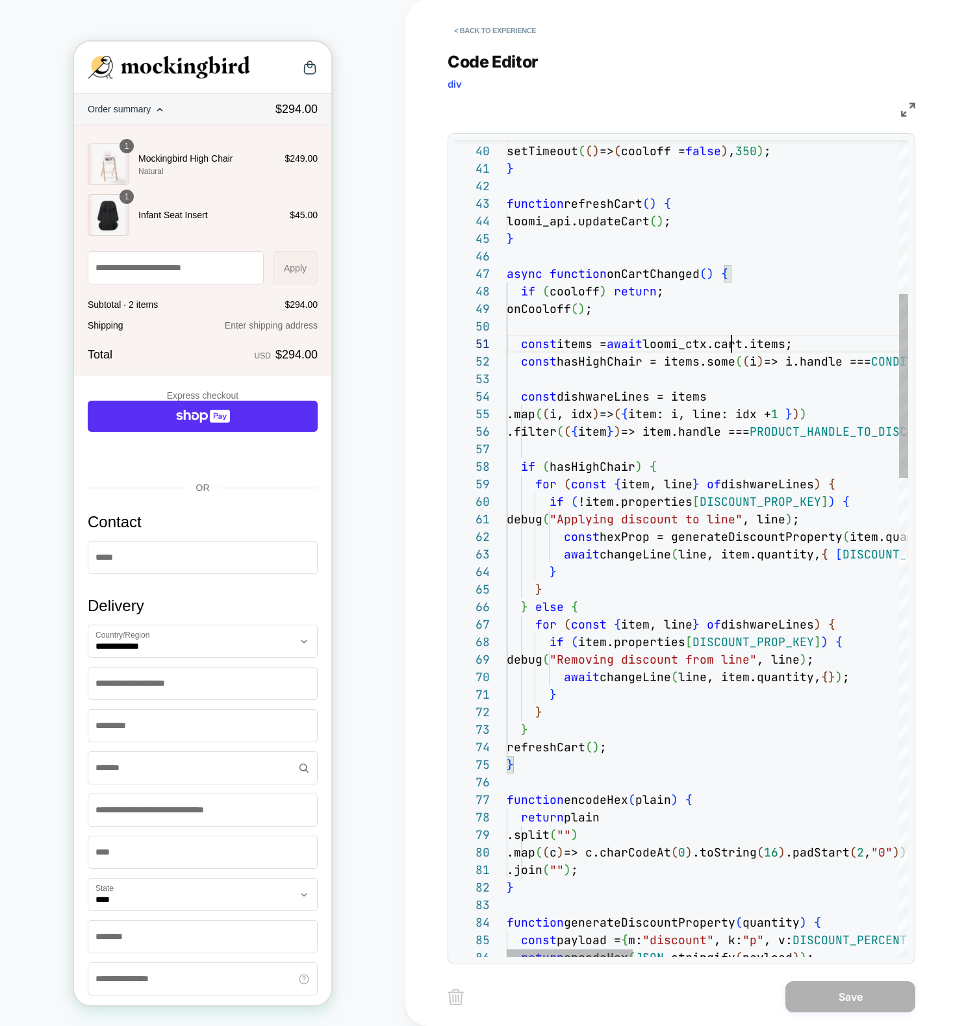
scroll to position [0, 225]
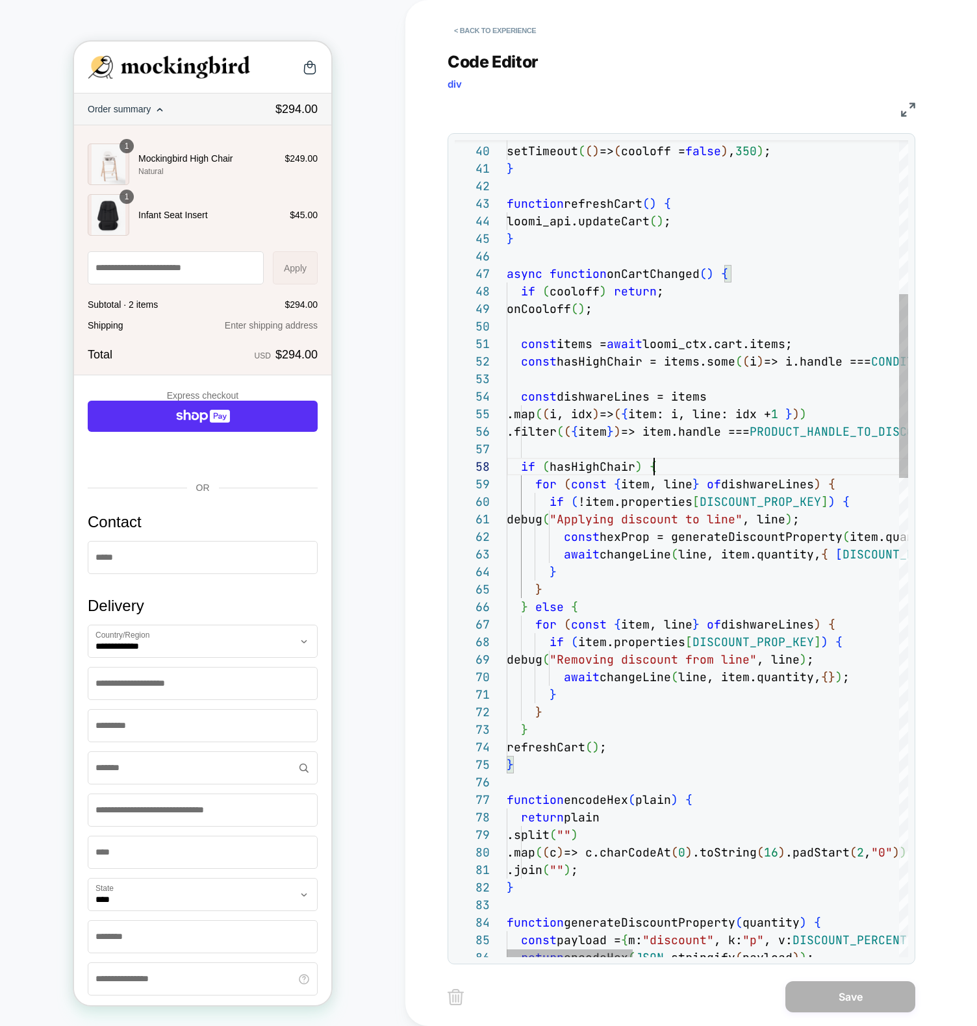
scroll to position [123, 147]
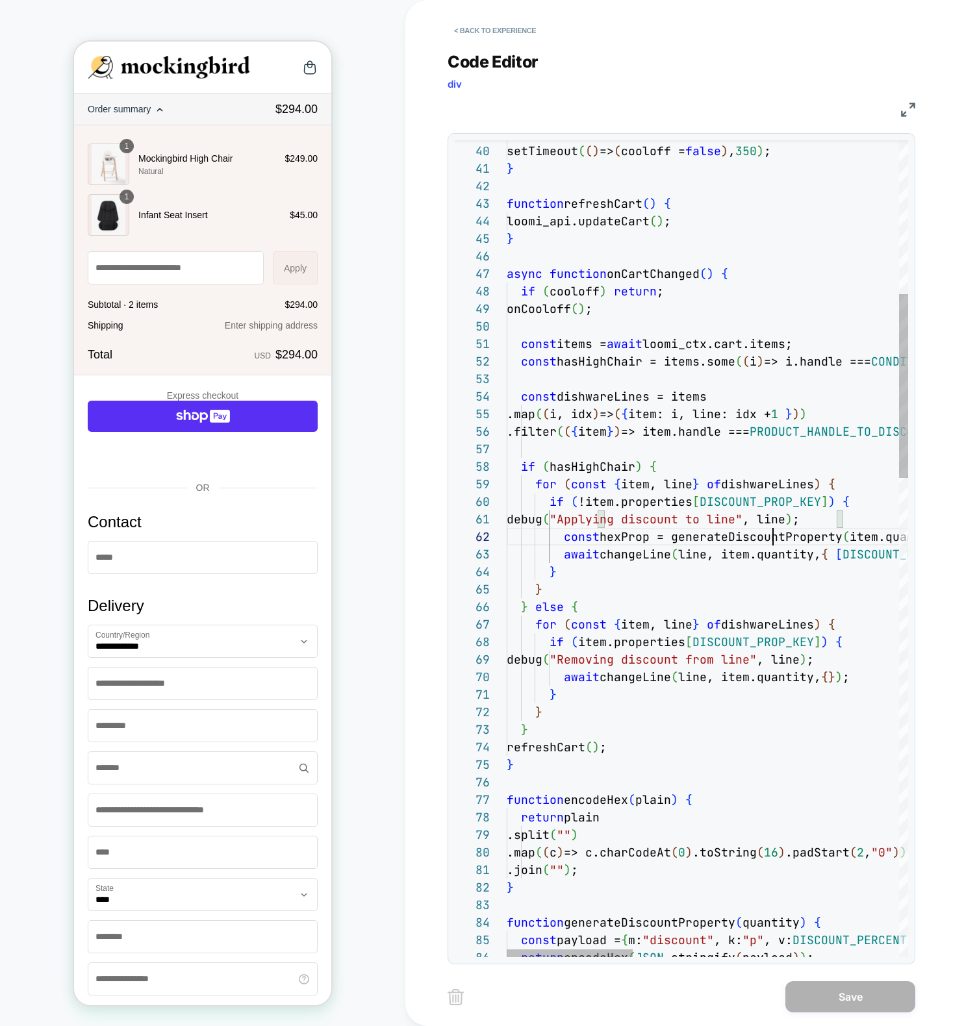
scroll to position [18, 266]
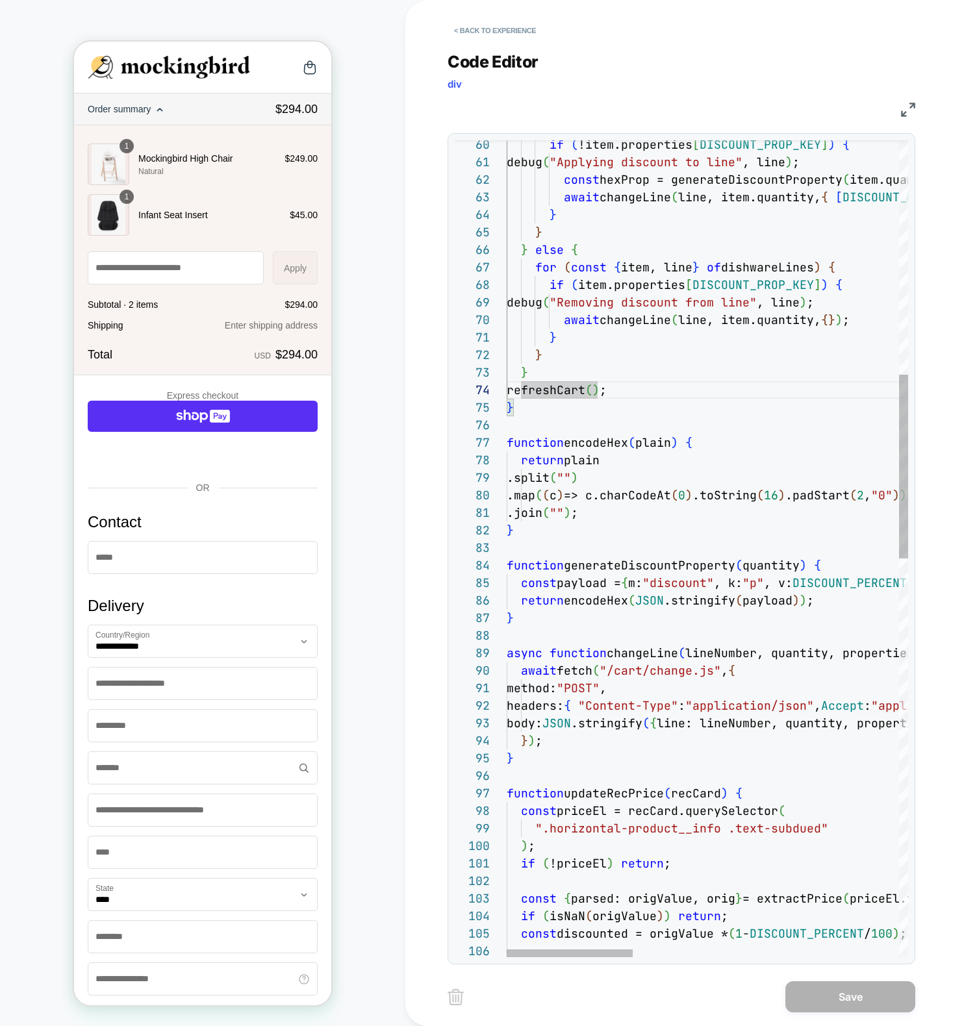
scroll to position [88, 0]
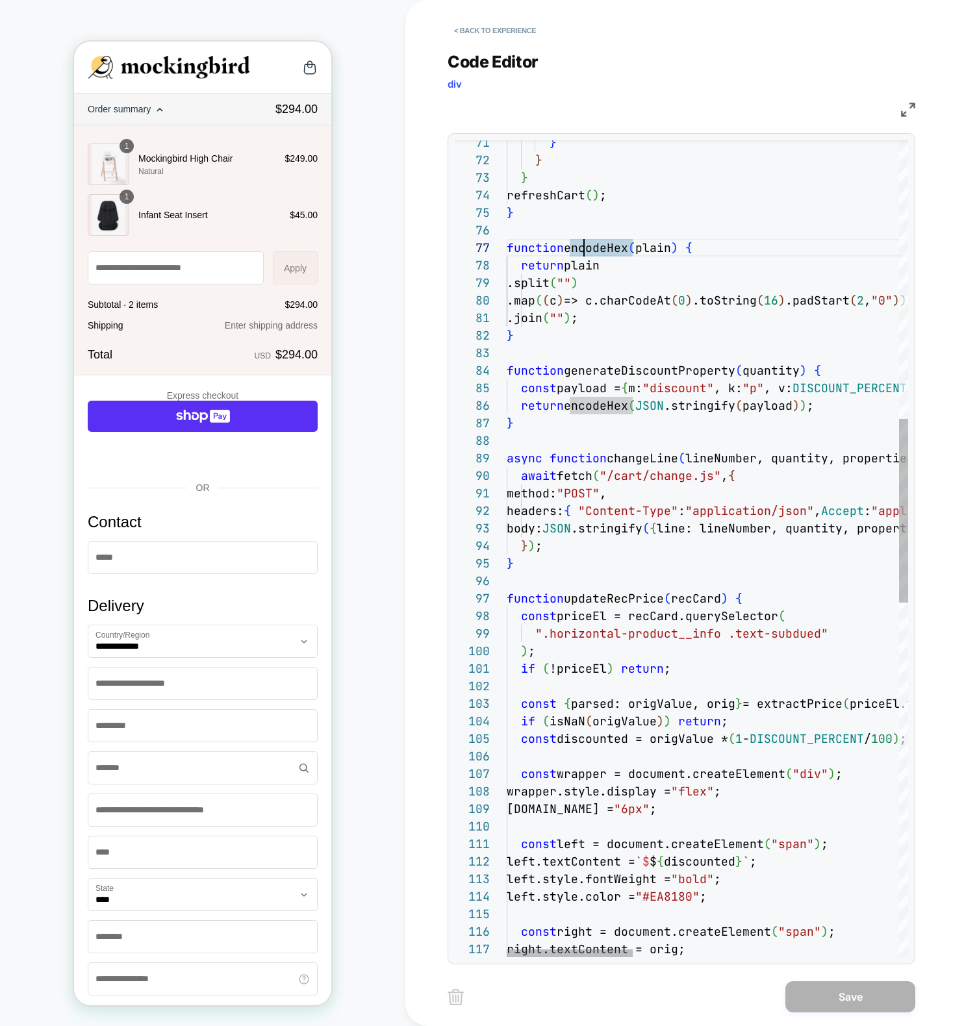
drag, startPoint x: 658, startPoint y: 458, endPoint x: 676, endPoint y: 490, distance: 36.6
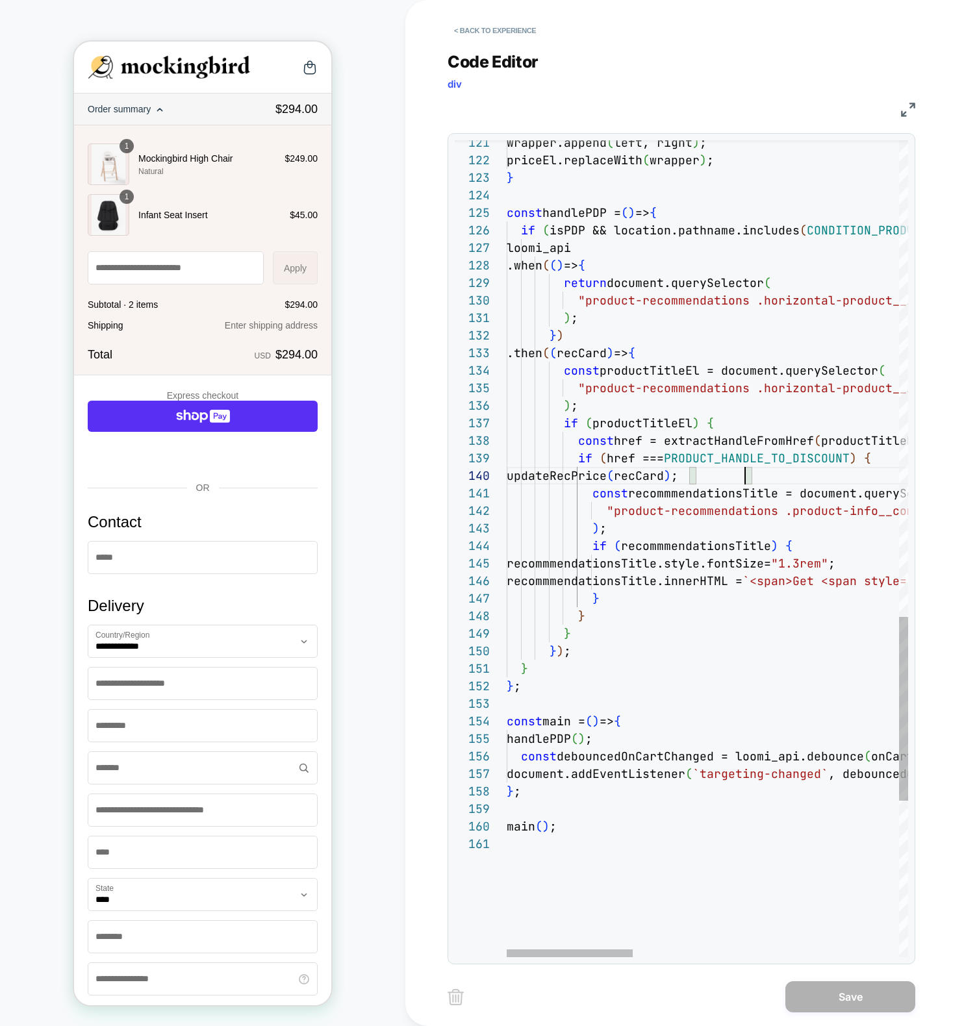
type textarea "**********"
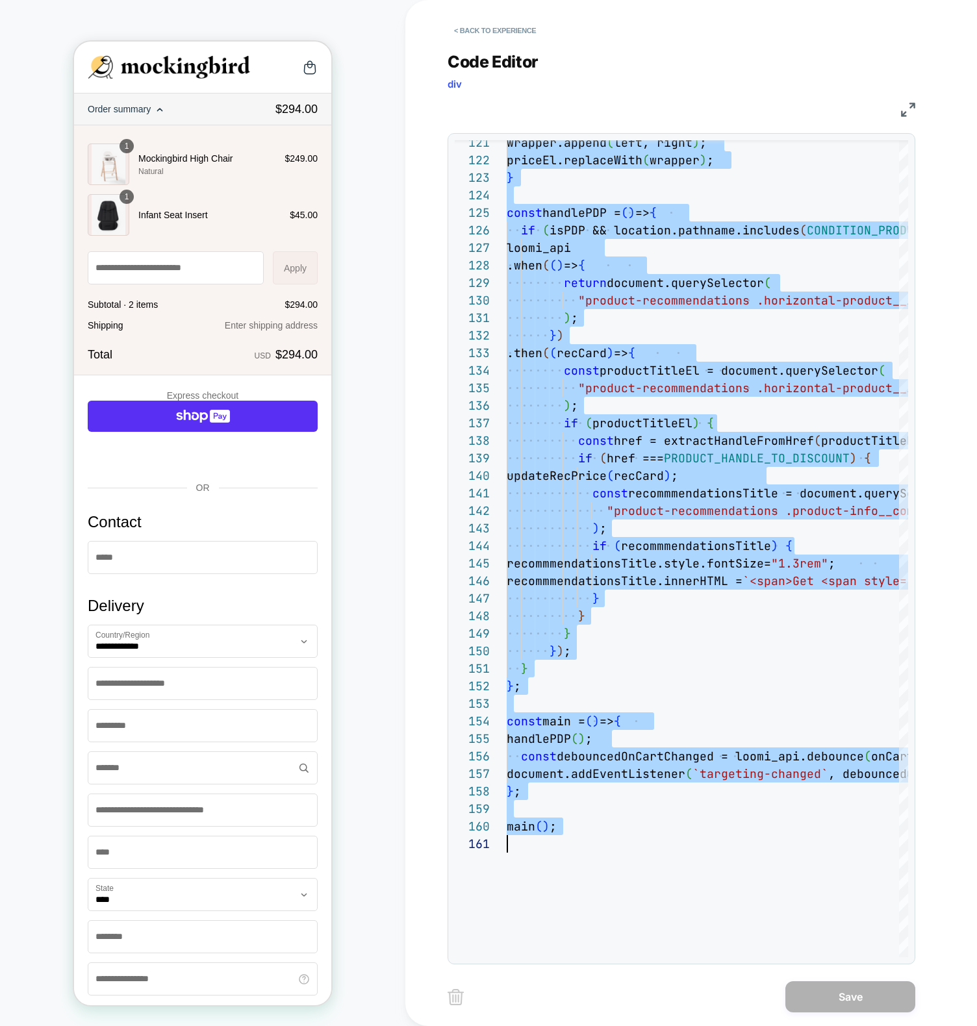
scroll to position [0, 0]
click at [499, 44] on div "Code Editor div JS 121 122 123 124 125 126 127 128 129 130 131 132 133 134 135 …" at bounding box center [681, 500] width 468 height 929
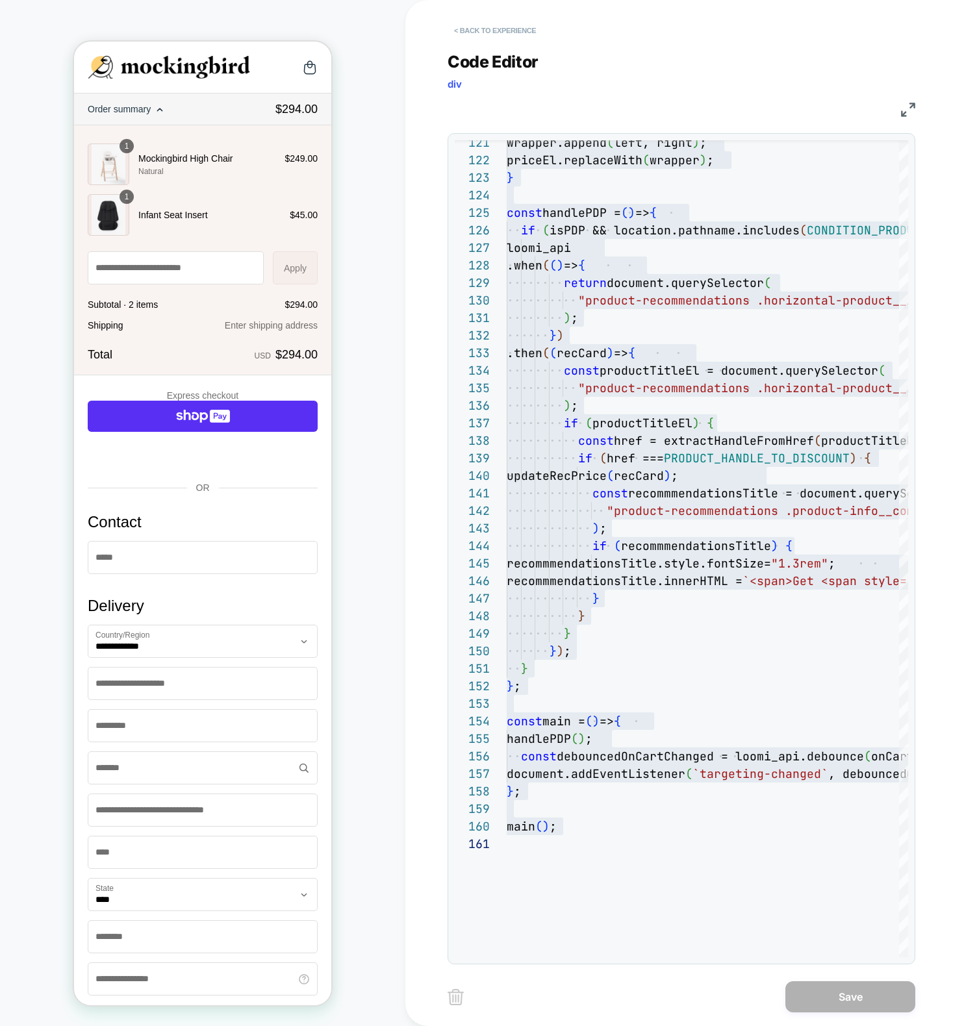
click at [506, 33] on button "< Back to experience" at bounding box center [494, 30] width 95 height 21
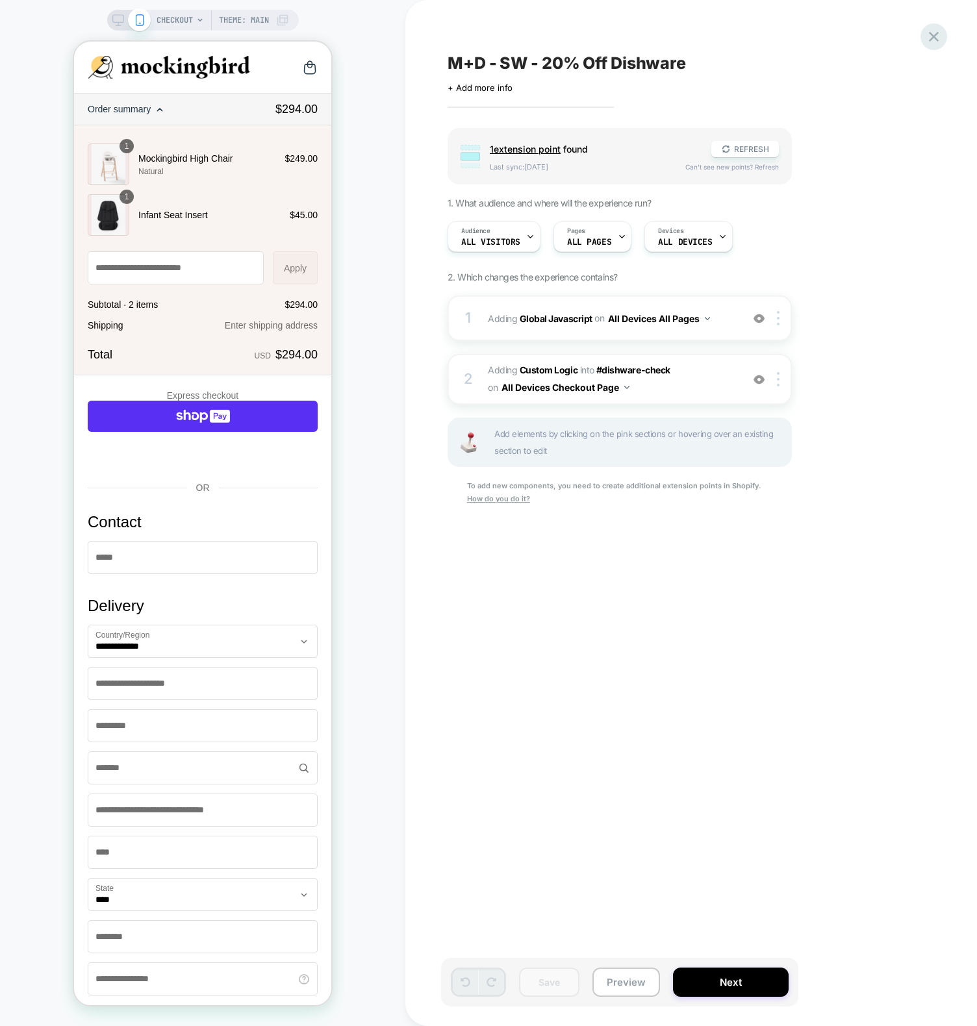
scroll to position [0, 1]
click at [932, 34] on icon at bounding box center [934, 37] width 18 height 18
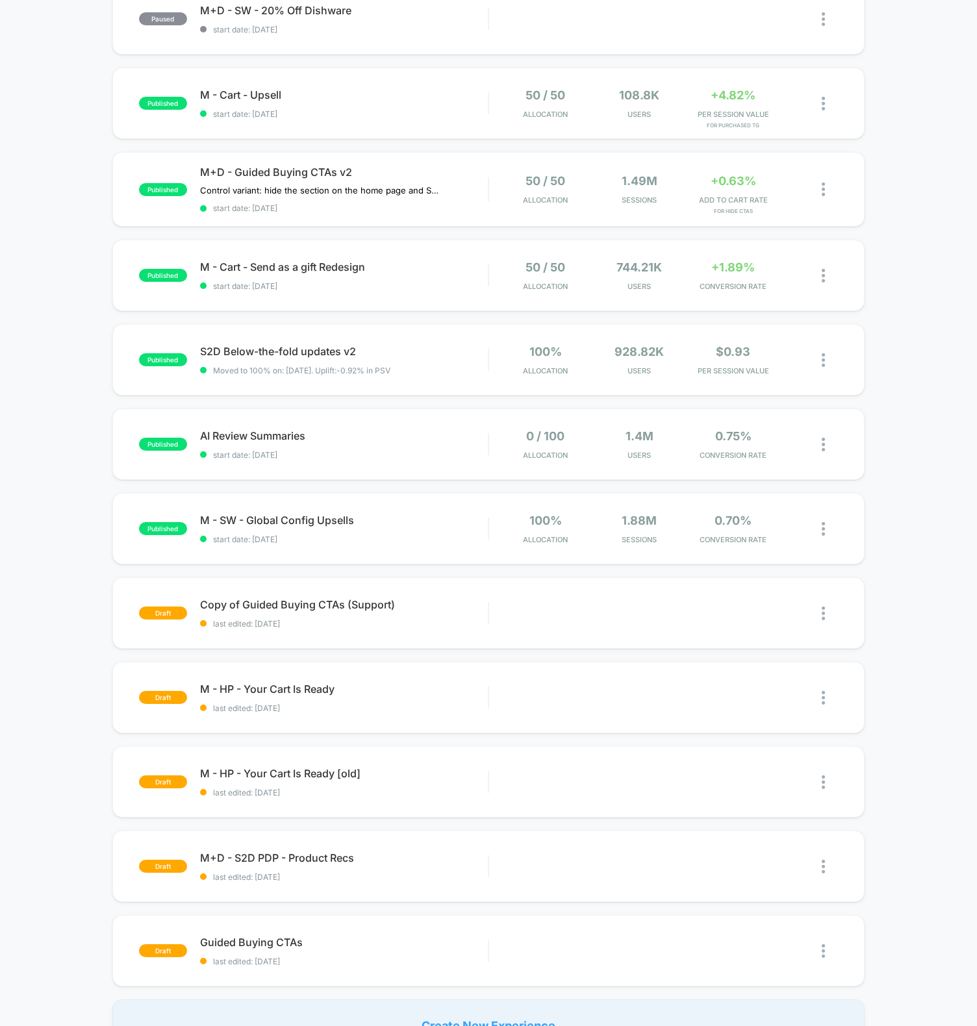
scroll to position [159, 0]
click at [370, 103] on div "M - Cart - Upsell Click to edit experience details Click to edit experience det…" at bounding box center [344, 103] width 288 height 31
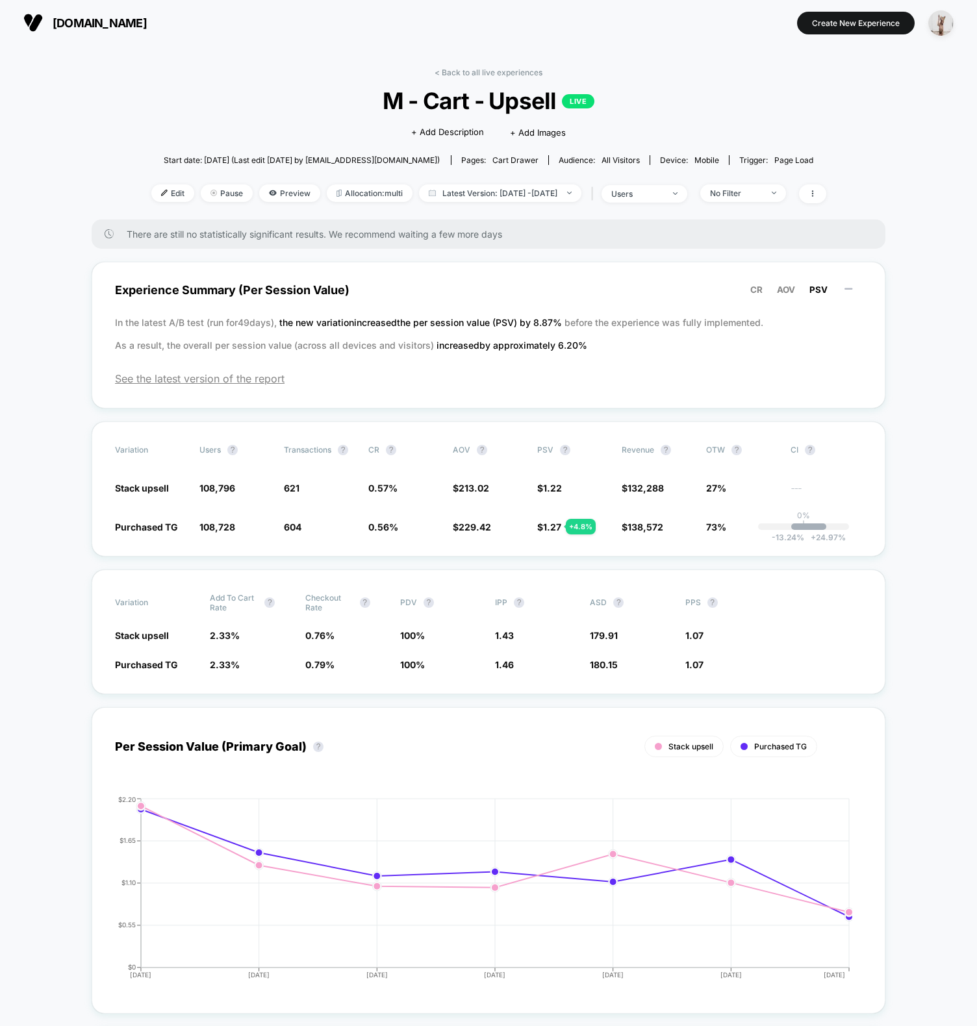
click at [192, 69] on div "< Back to all live experiences M - Cart - Upsell LIVE Click to edit experience …" at bounding box center [488, 144] width 675 height 152
click at [266, 92] on span "M - Cart - Upsell LIVE" at bounding box center [487, 100] width 607 height 27
click at [515, 69] on link "< Back to all live experiences" at bounding box center [488, 73] width 108 height 10
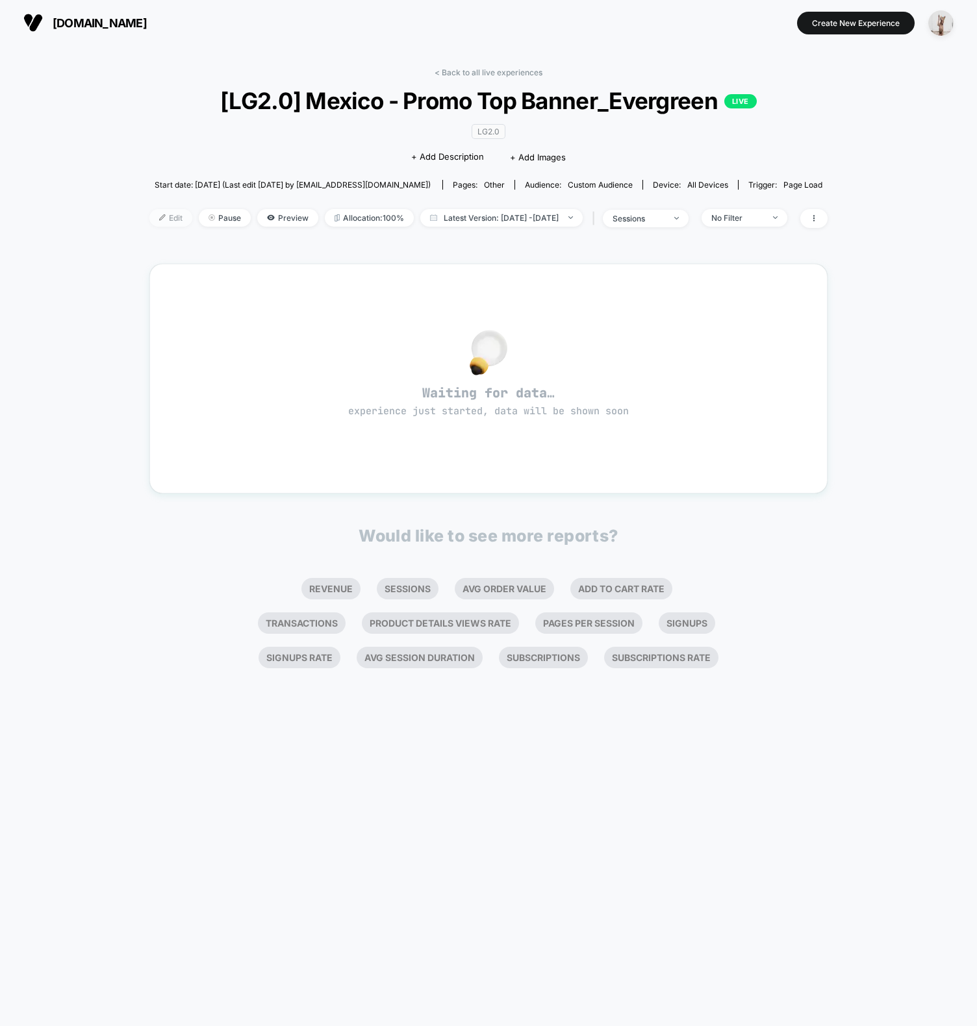
click at [159, 217] on img at bounding box center [162, 217] width 6 height 6
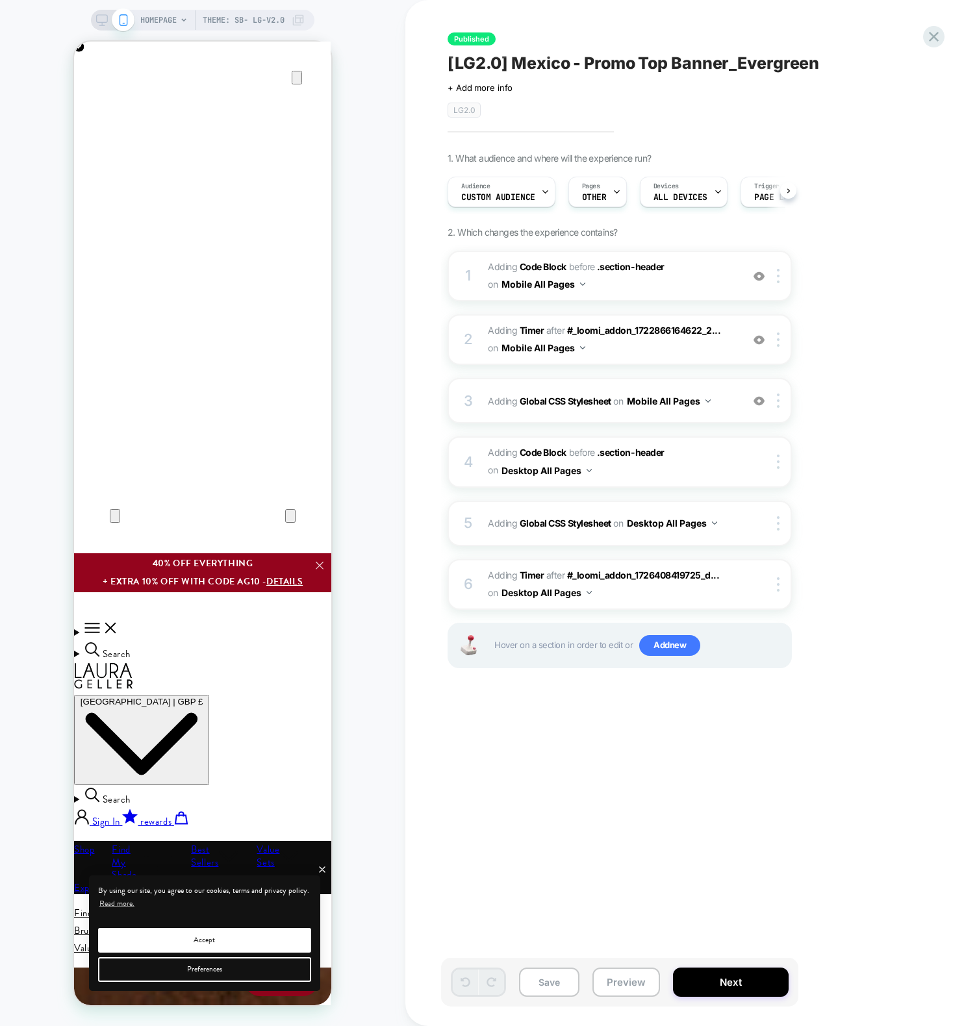
scroll to position [0, 1]
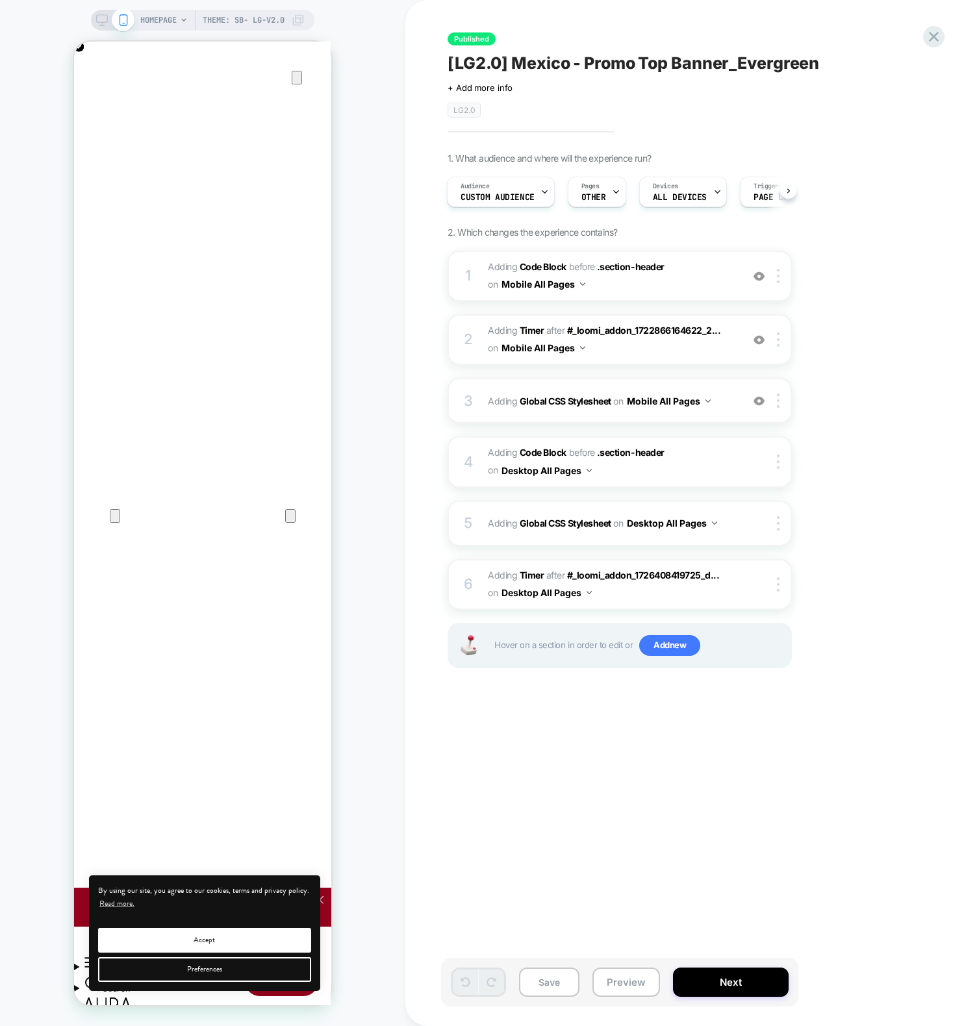
click at [381, 239] on div "HOMEPAGE Theme: SB- LG-v2.0" at bounding box center [202, 513] width 405 height 1000
click at [496, 193] on span "Custom Audience" at bounding box center [497, 197] width 74 height 9
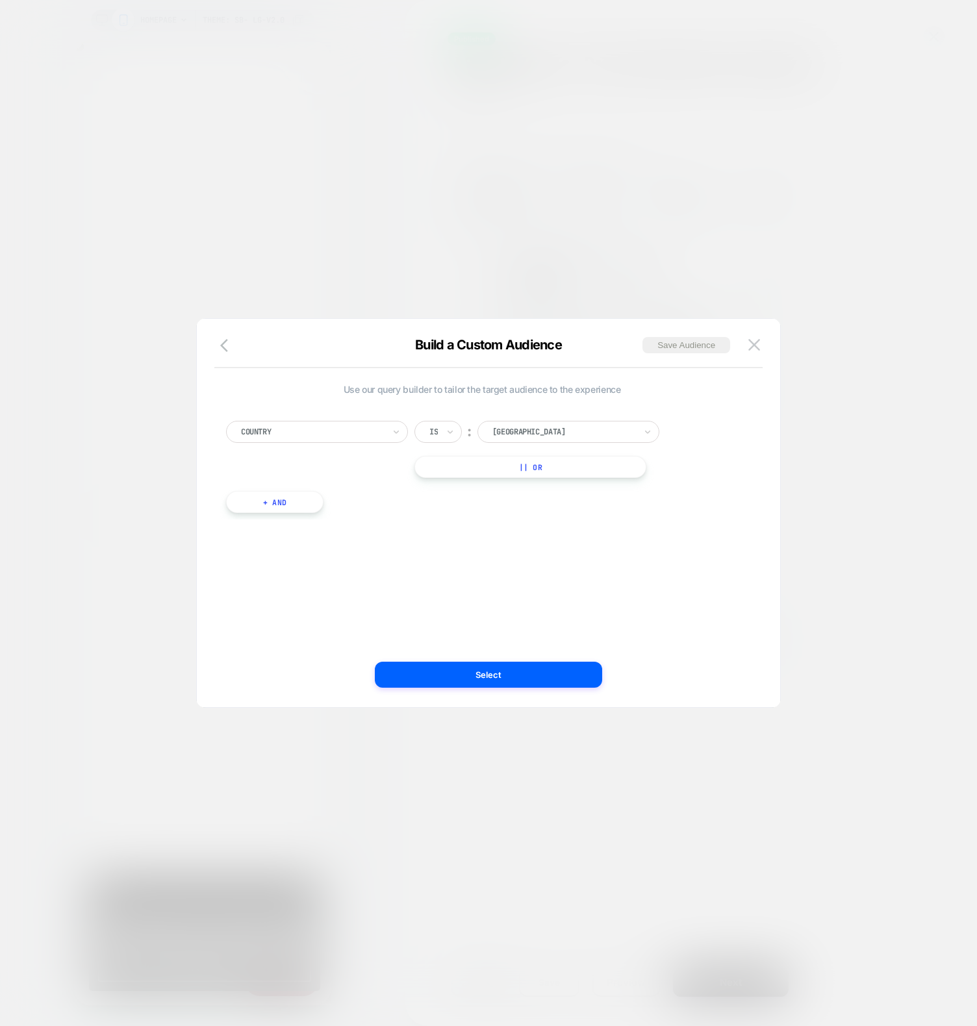
drag, startPoint x: 303, startPoint y: 223, endPoint x: 253, endPoint y: 182, distance: 64.1
click at [303, 223] on div at bounding box center [488, 513] width 977 height 1026
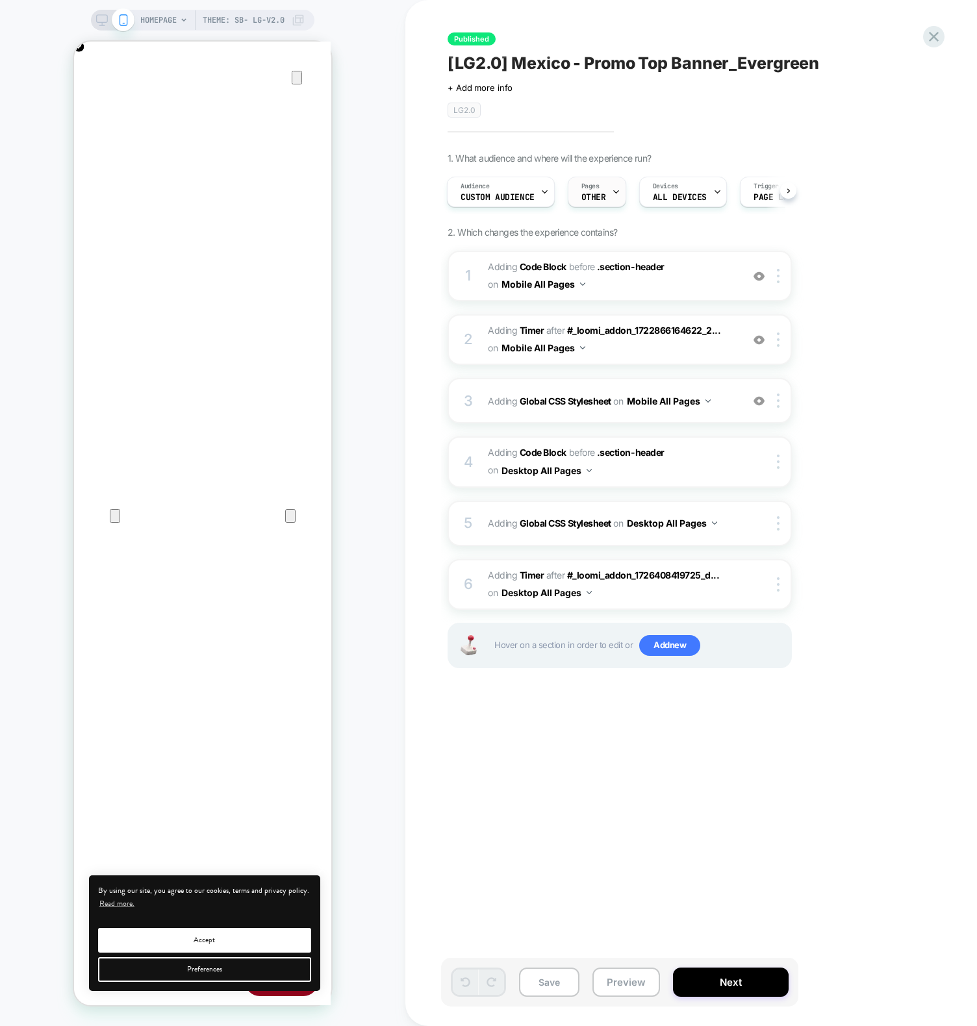
click at [592, 199] on span "OTHER" at bounding box center [593, 197] width 25 height 9
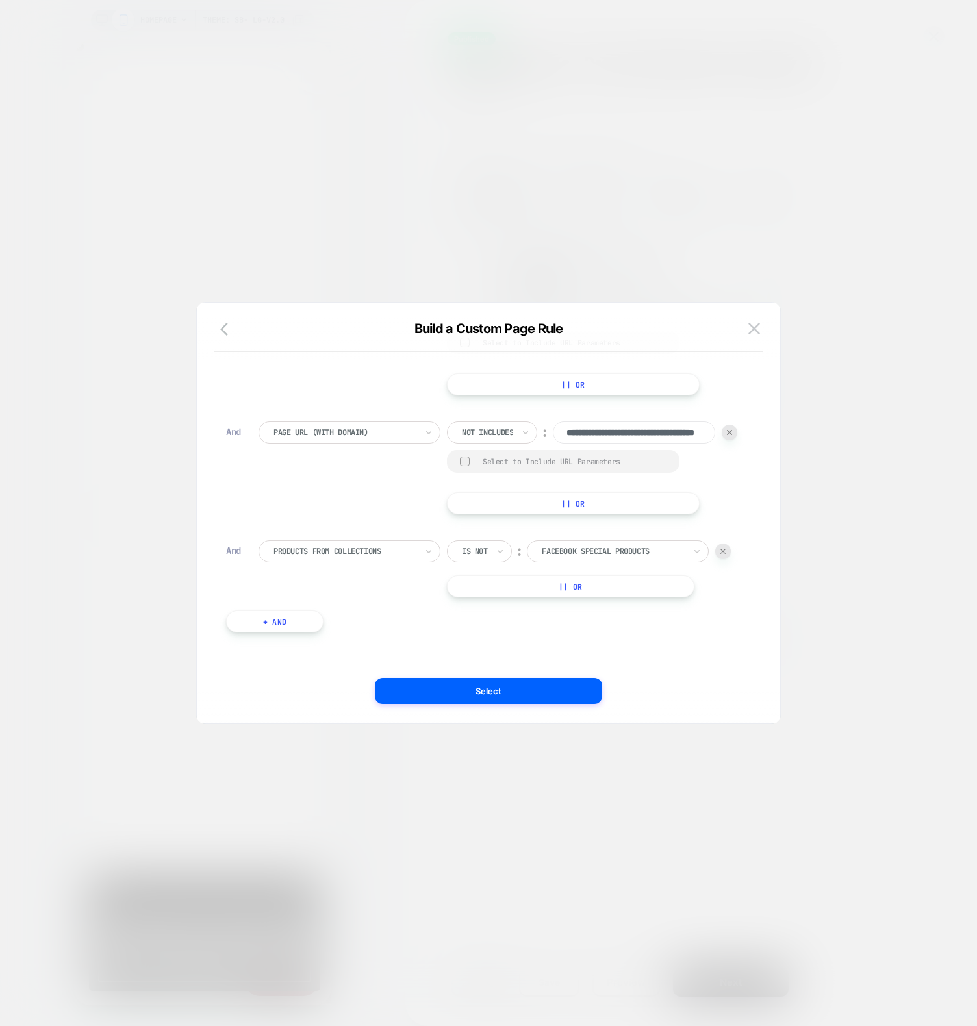
scroll to position [534, 0]
click at [248, 219] on div at bounding box center [488, 513] width 977 height 1026
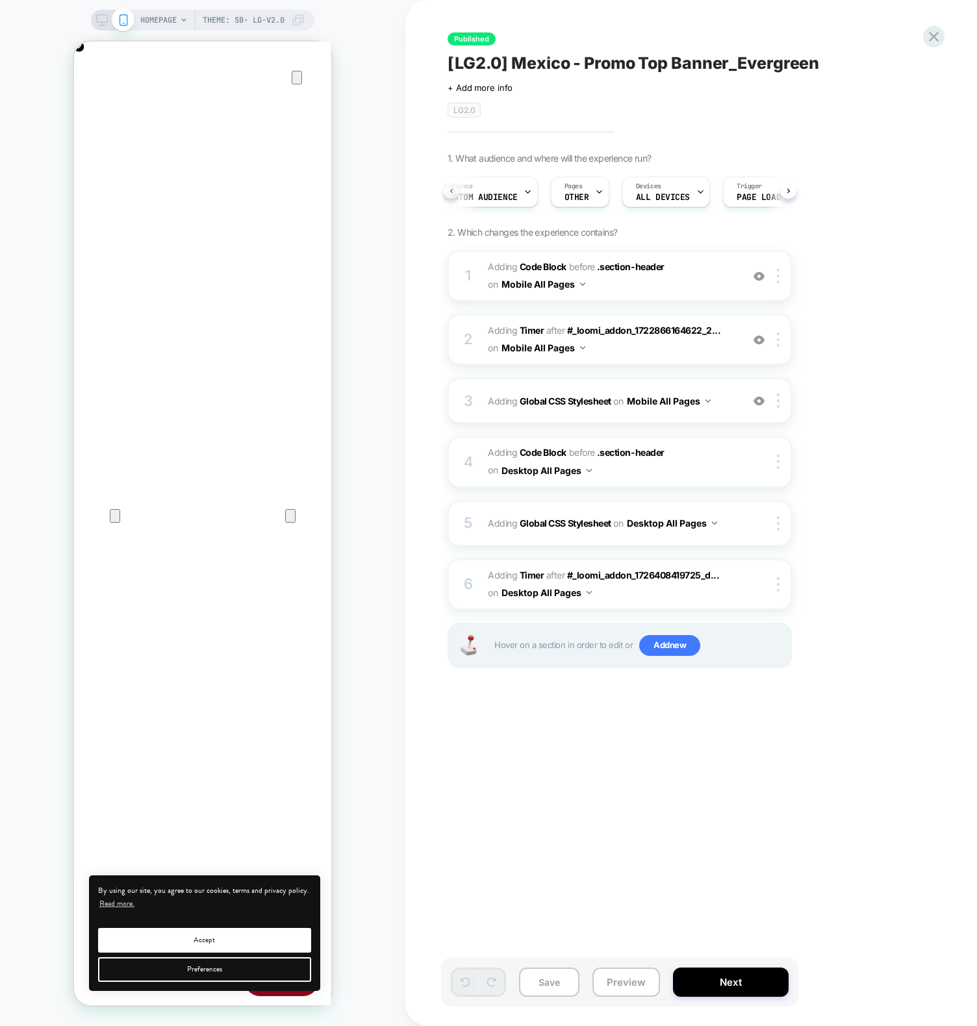
scroll to position [0, 1]
click at [513, 194] on span "Custom Audience" at bounding box center [497, 197] width 74 height 9
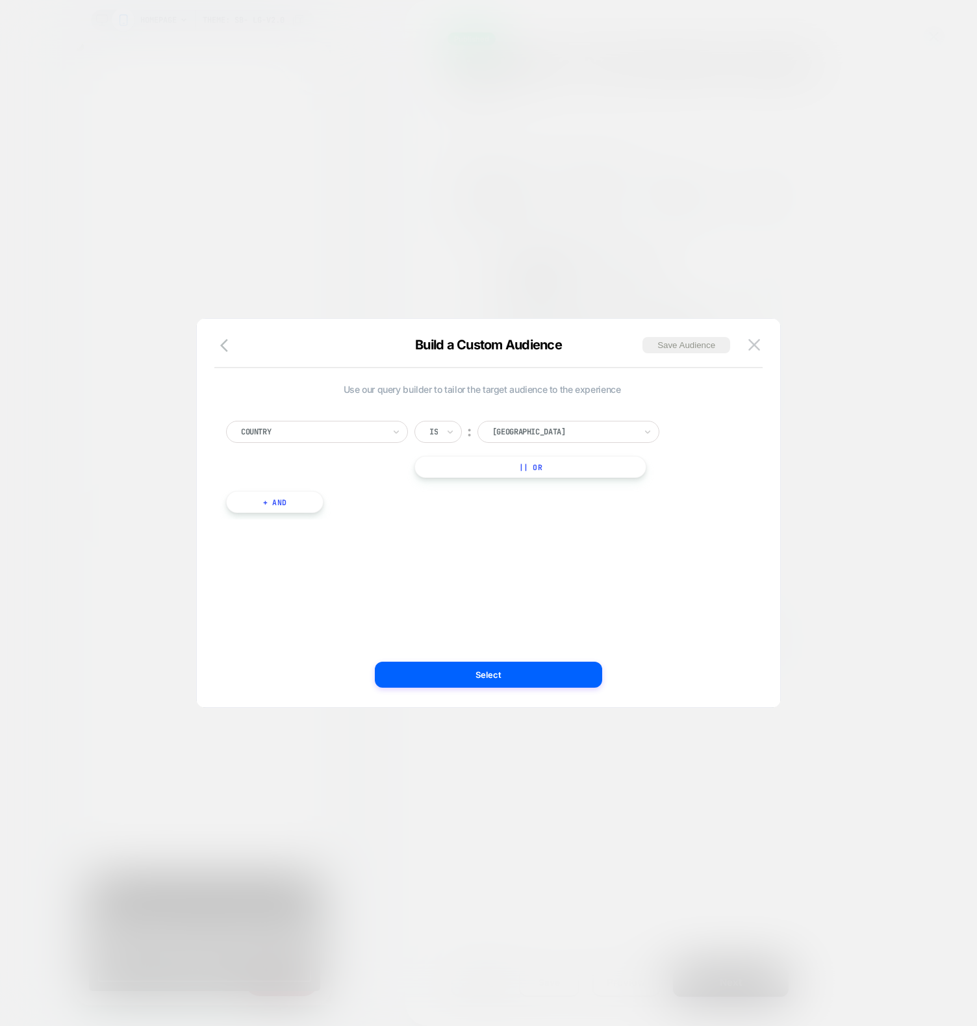
click at [591, 168] on div at bounding box center [488, 513] width 977 height 1026
